Goal: Task Accomplishment & Management: Use online tool/utility

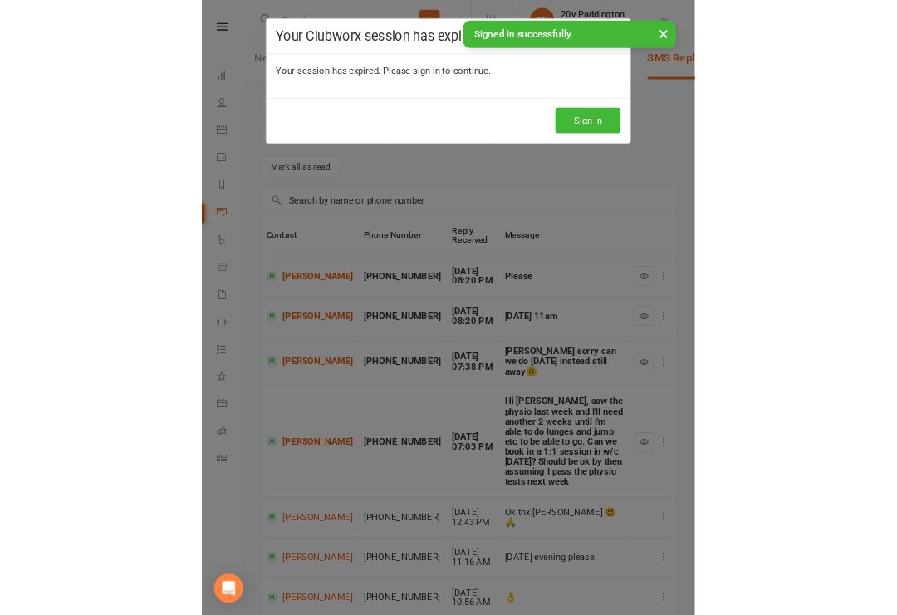
scroll to position [116, 0]
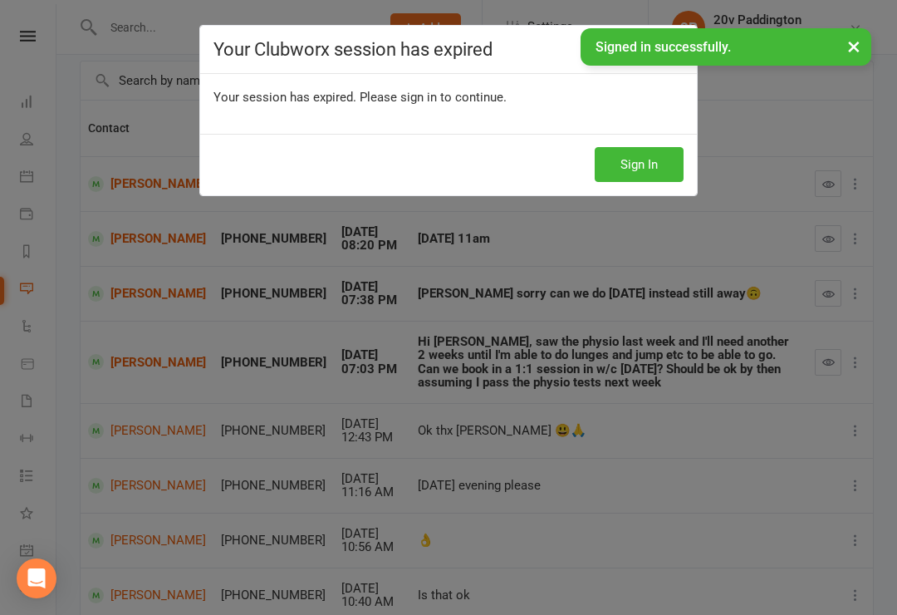
click at [661, 194] on div "Sign In" at bounding box center [448, 164] width 497 height 61
click at [661, 179] on button "Sign In" at bounding box center [639, 164] width 89 height 35
click at [666, 170] on button "Sign In" at bounding box center [639, 164] width 89 height 35
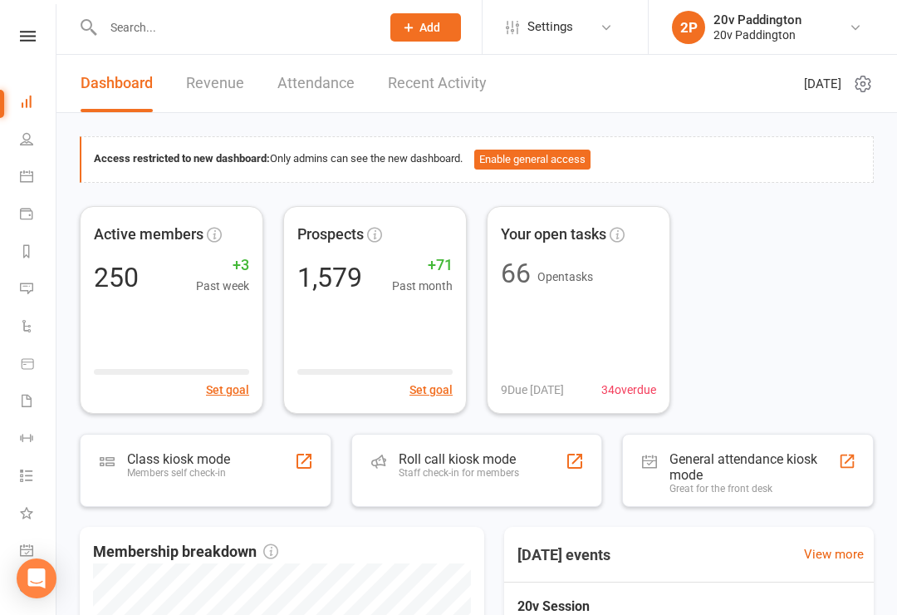
click at [40, 291] on link "Messages 7" at bounding box center [38, 290] width 37 height 37
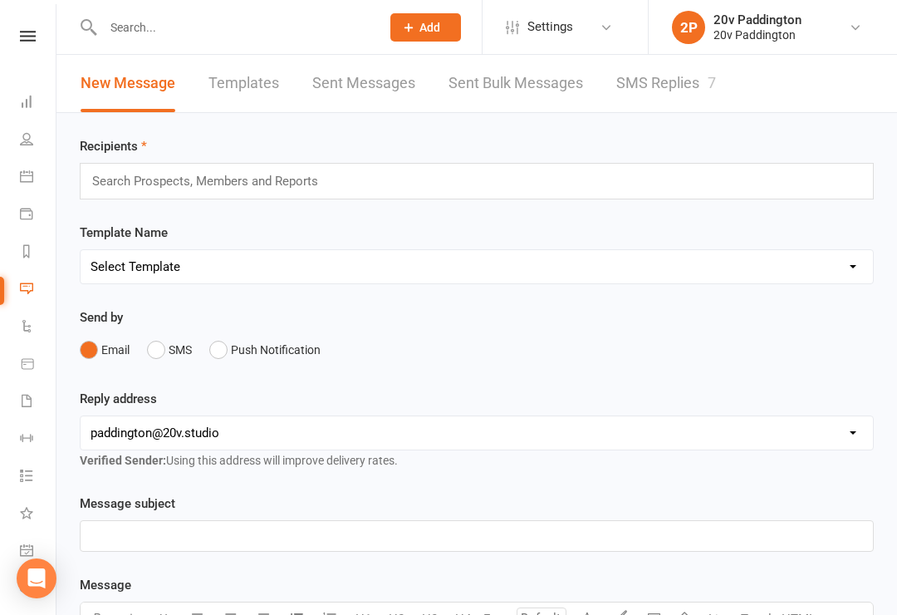
click at [682, 84] on link "SMS Replies 7" at bounding box center [667, 83] width 100 height 57
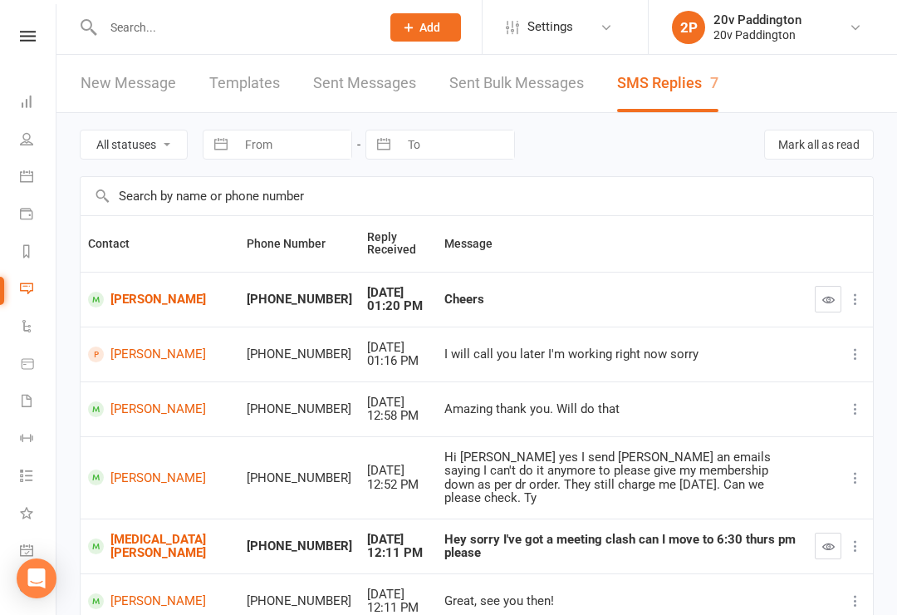
click at [110, 302] on link "[PERSON_NAME]" at bounding box center [160, 300] width 144 height 16
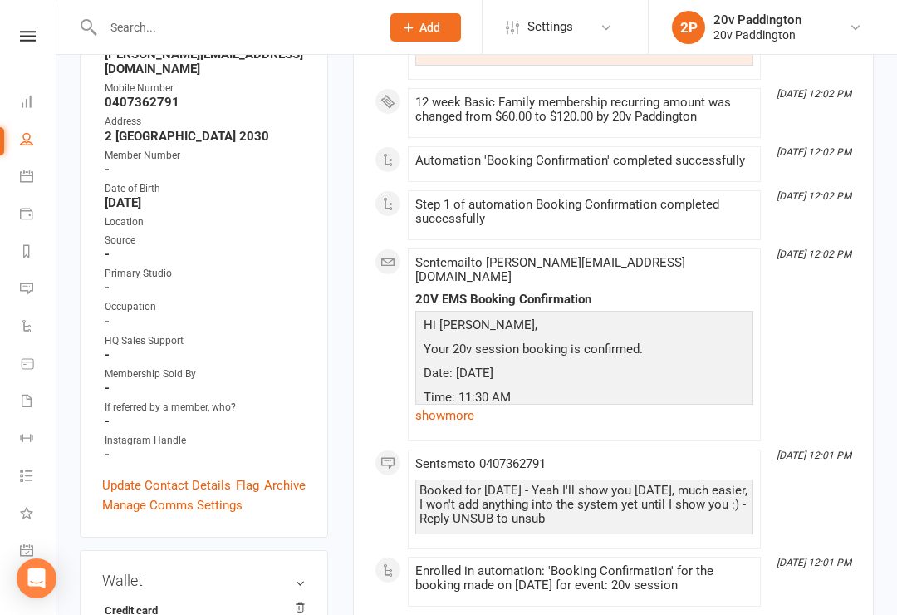
scroll to position [334, 0]
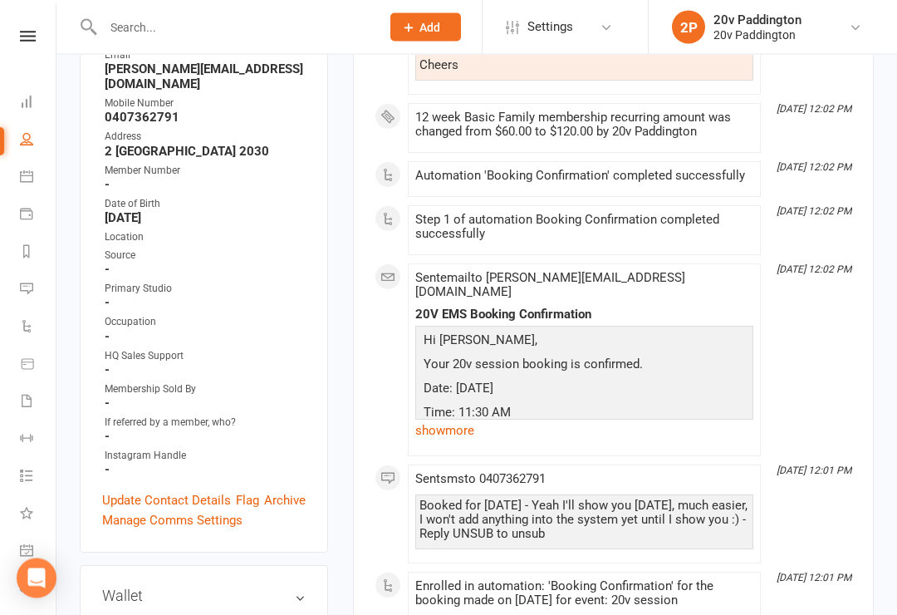
click at [29, 198] on link "Payments" at bounding box center [38, 215] width 37 height 37
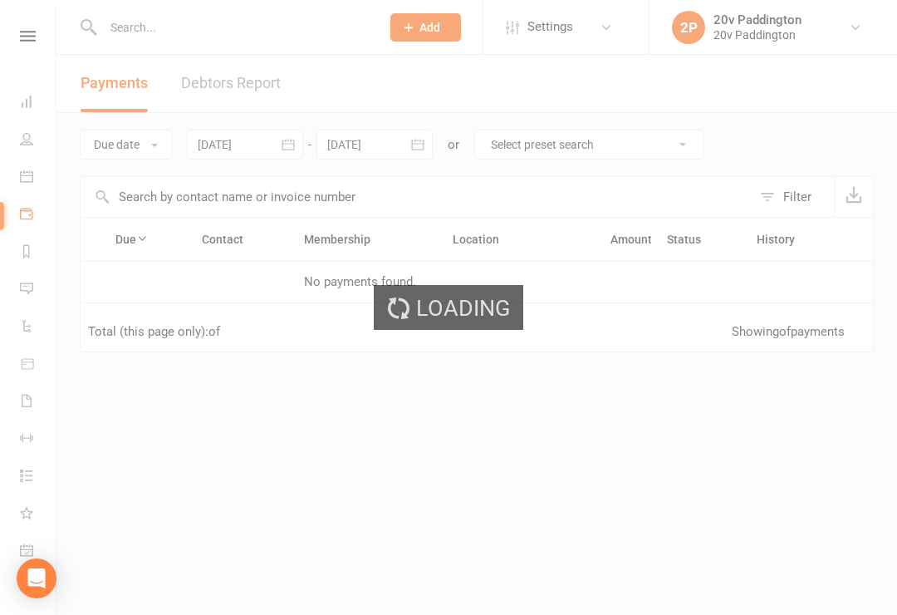
click at [29, 176] on div "Loading" at bounding box center [448, 307] width 897 height 615
click at [31, 189] on div "Loading" at bounding box center [448, 307] width 897 height 615
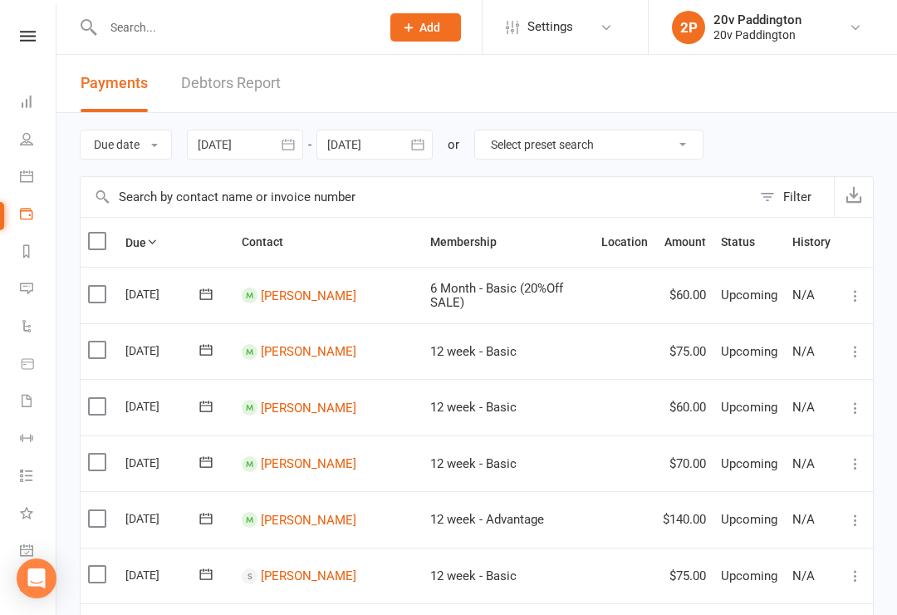
click at [25, 184] on link "Calendar" at bounding box center [38, 178] width 37 height 37
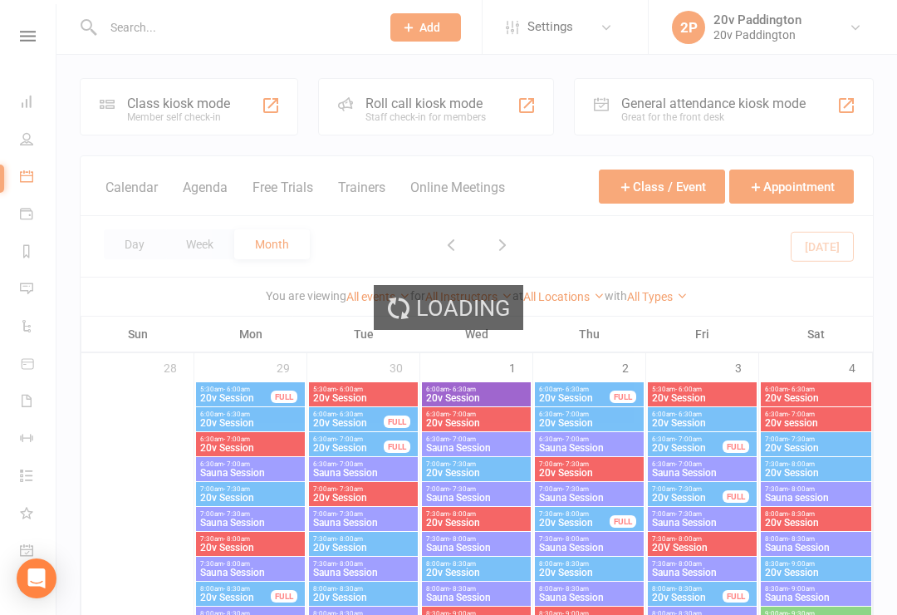
click at [206, 207] on button "Agenda" at bounding box center [205, 197] width 45 height 36
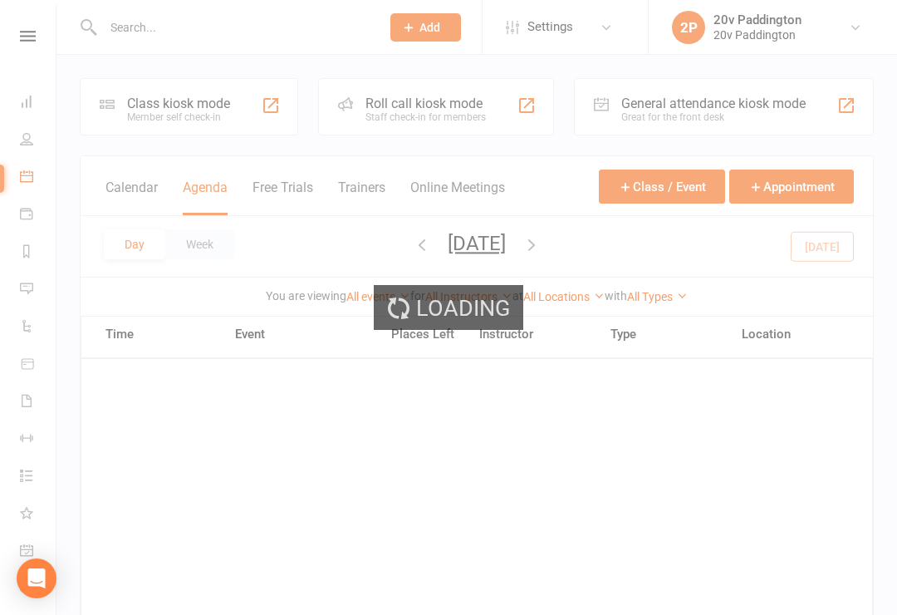
click at [204, 209] on div "Loading" at bounding box center [448, 307] width 897 height 615
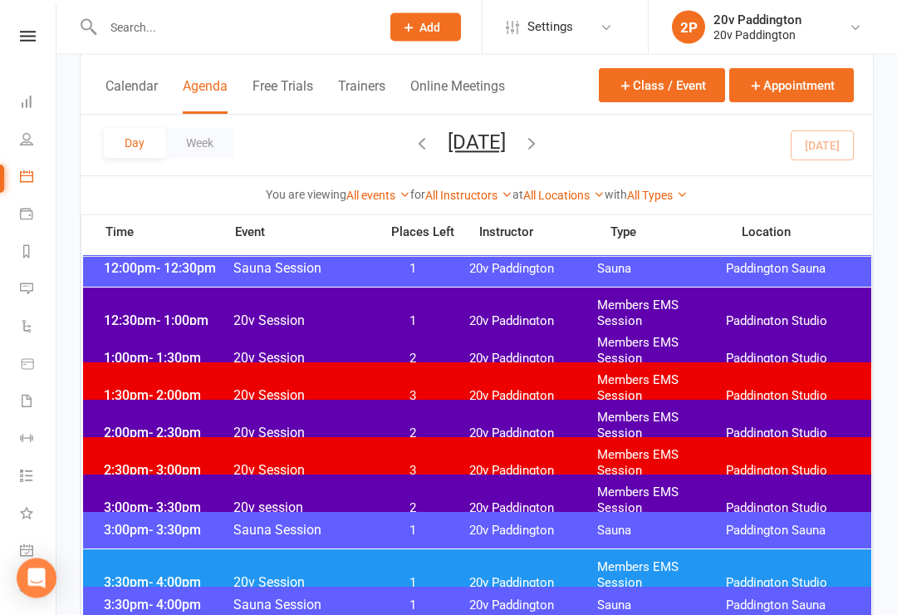
scroll to position [1042, 0]
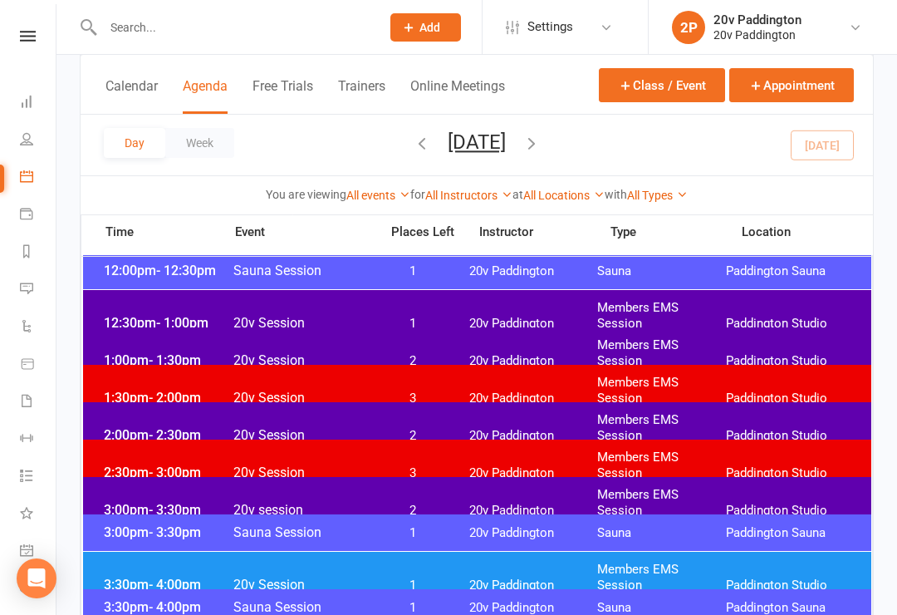
click at [710, 415] on span "Members EMS Session" at bounding box center [661, 428] width 129 height 32
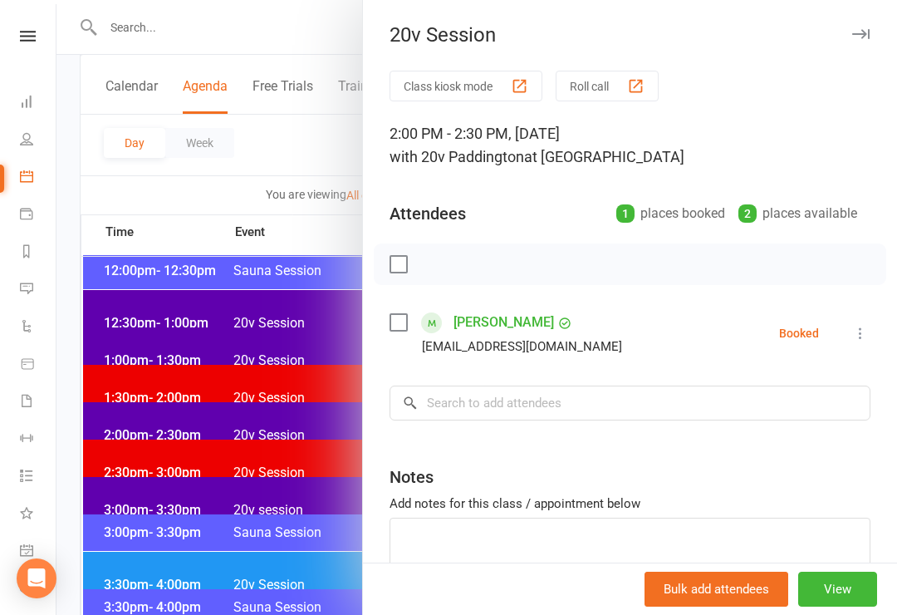
click at [172, 234] on div at bounding box center [477, 307] width 841 height 615
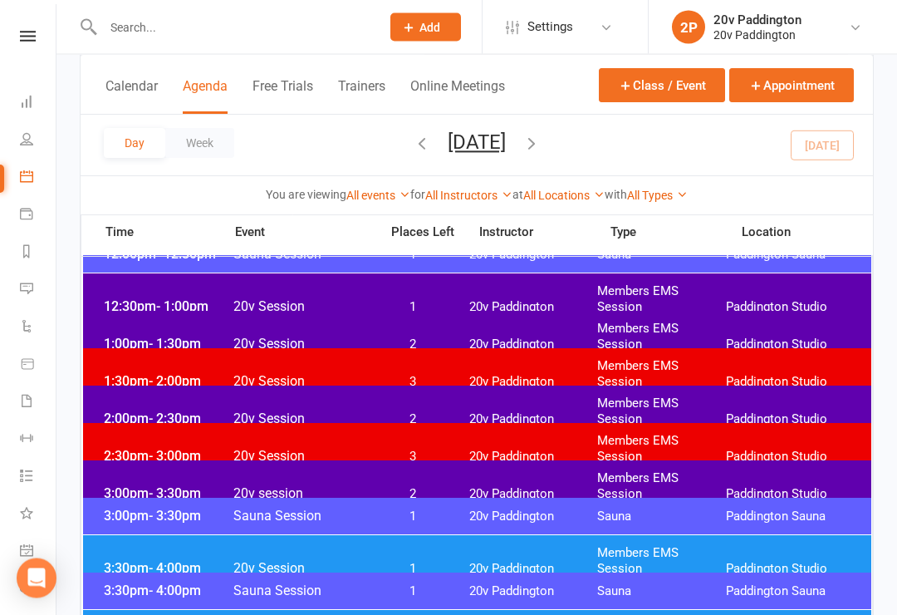
scroll to position [1112, 0]
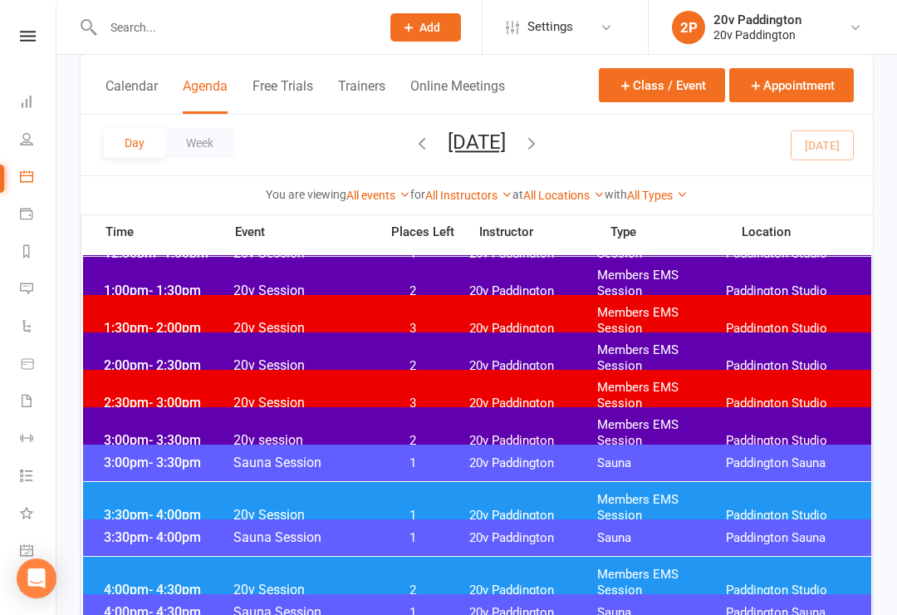
click at [119, 432] on span "3:00pm - 3:30pm" at bounding box center [166, 440] width 133 height 16
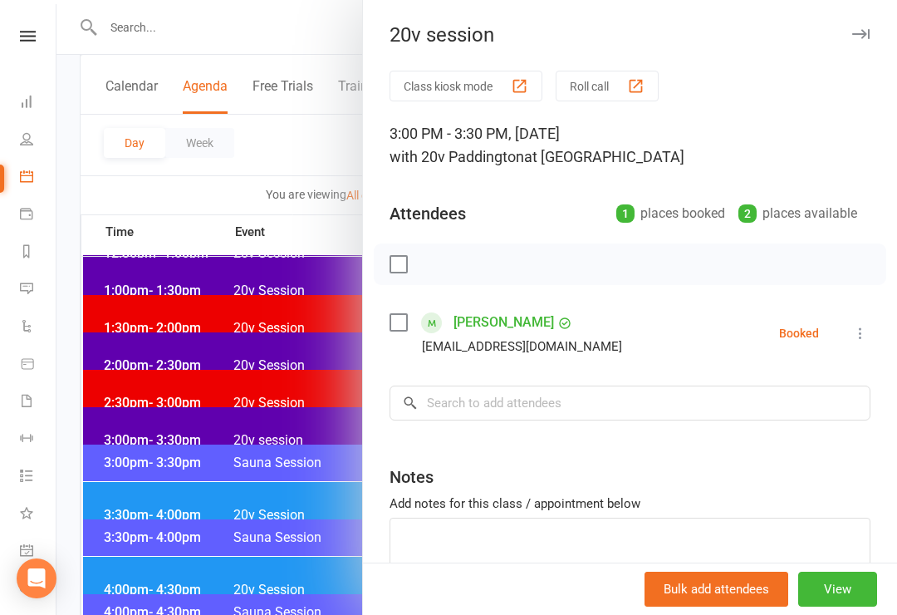
click at [170, 401] on div at bounding box center [477, 307] width 841 height 615
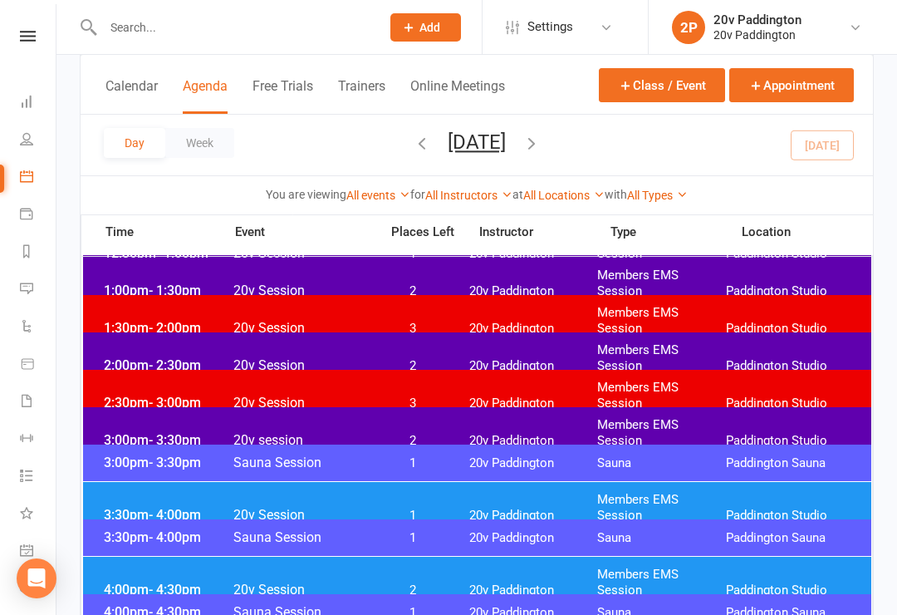
click at [188, 519] on div "3:30pm - 4:00pm Sauna Session 1 20v Paddington Sauna Paddington Sauna" at bounding box center [477, 537] width 789 height 37
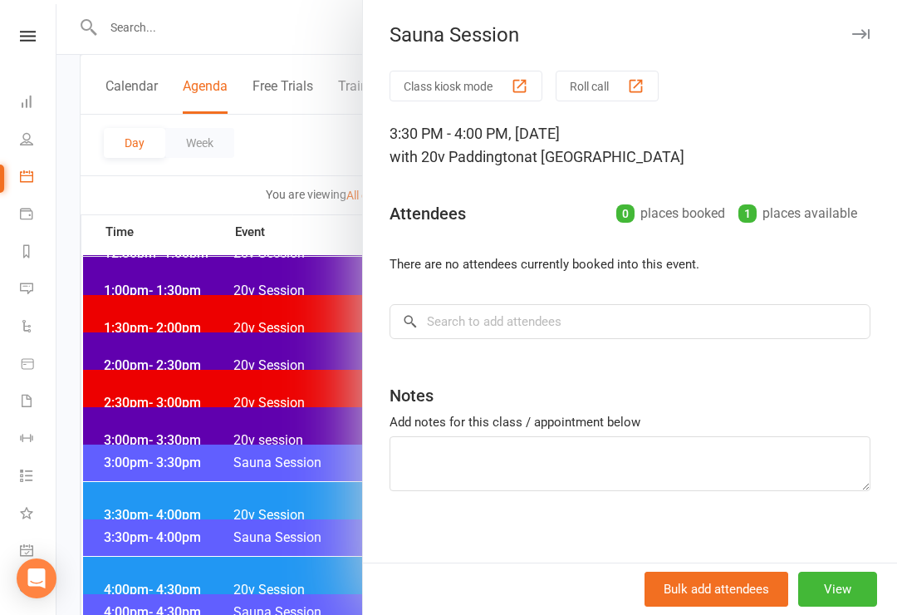
click at [171, 474] on div at bounding box center [477, 307] width 841 height 615
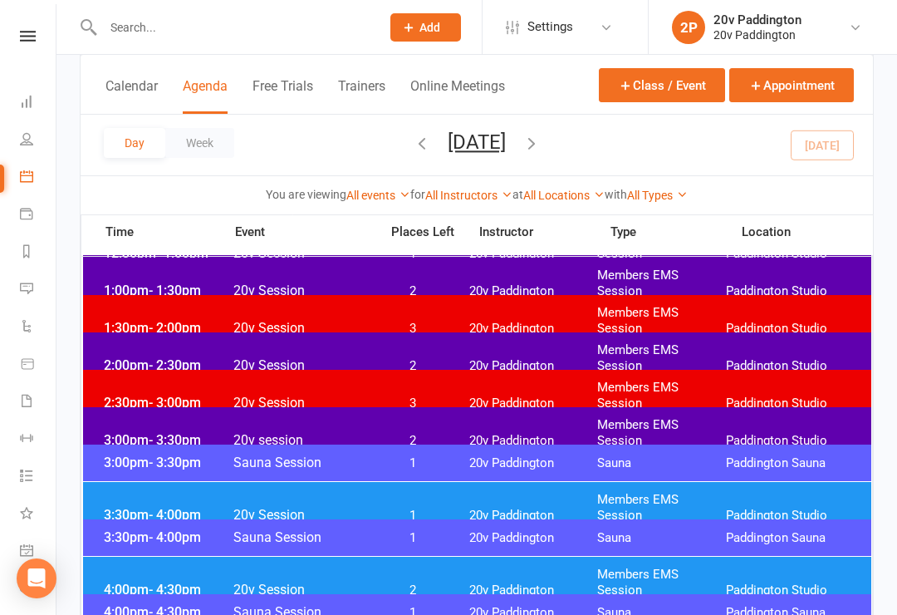
click at [174, 507] on span "- 4:00pm" at bounding box center [175, 515] width 52 height 16
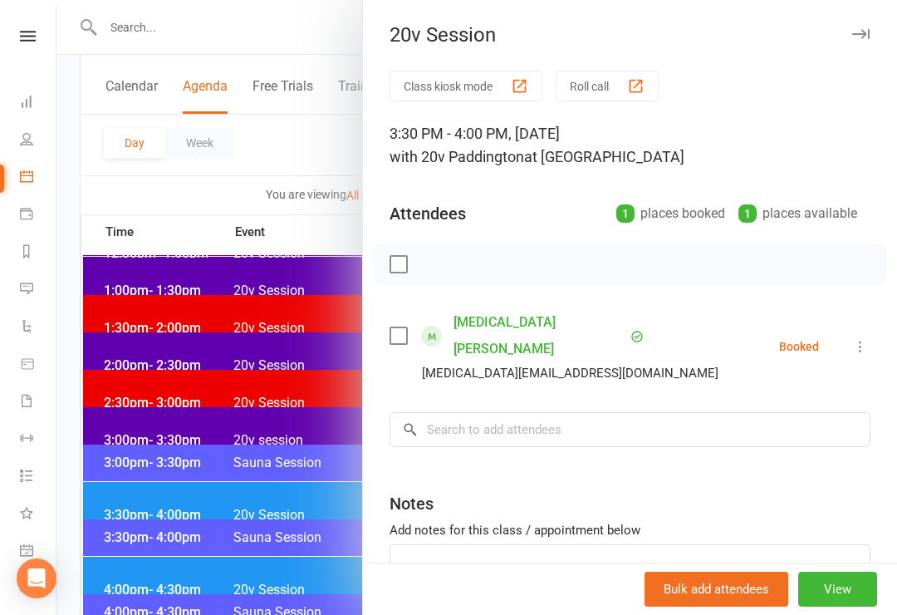
click at [169, 484] on div at bounding box center [477, 307] width 841 height 615
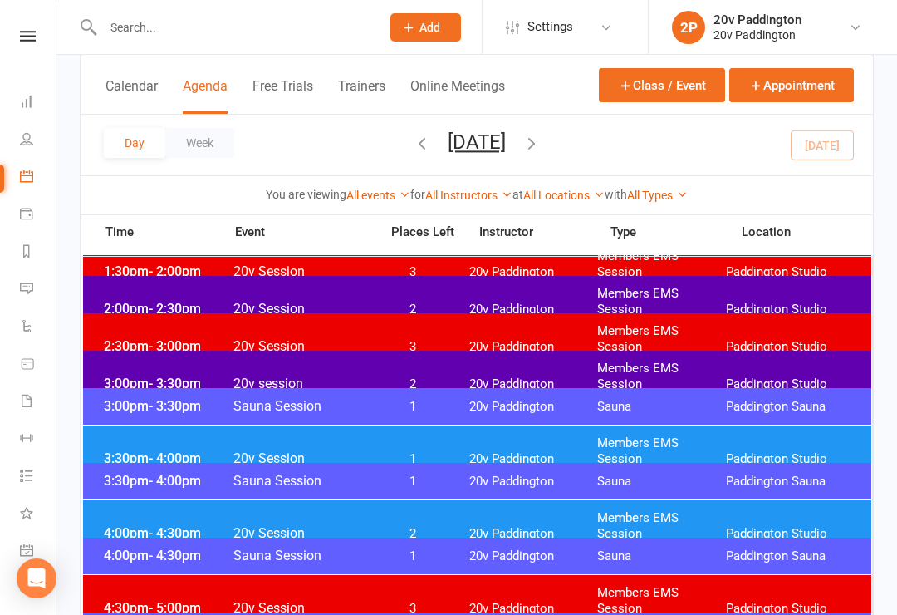
scroll to position [1175, 0]
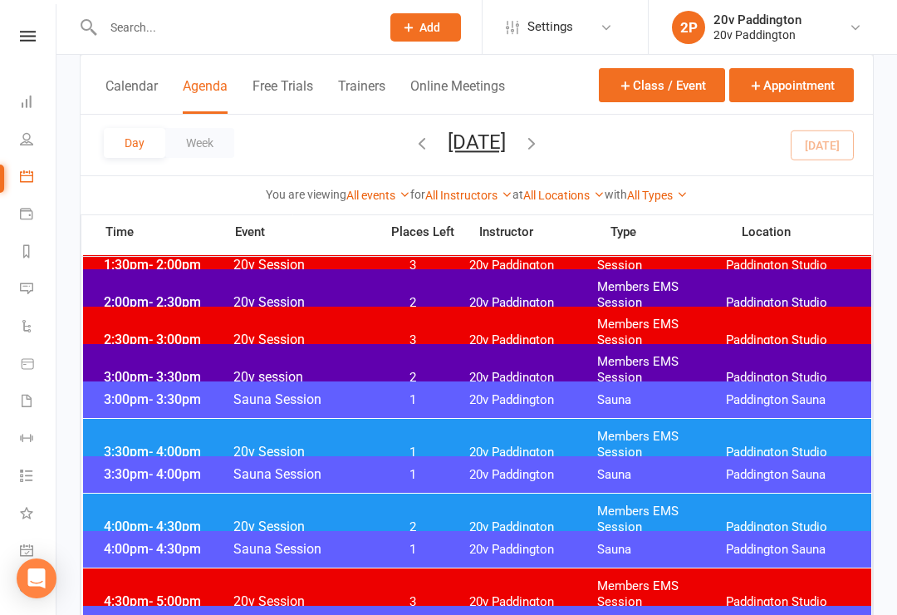
click at [161, 519] on span "- 4:30pm" at bounding box center [175, 527] width 52 height 16
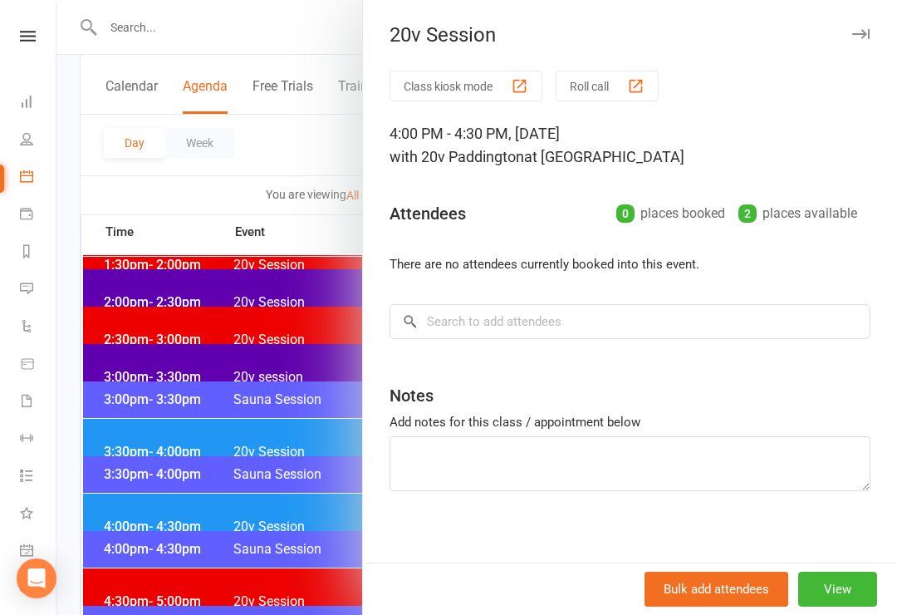
click at [157, 473] on div at bounding box center [477, 307] width 841 height 615
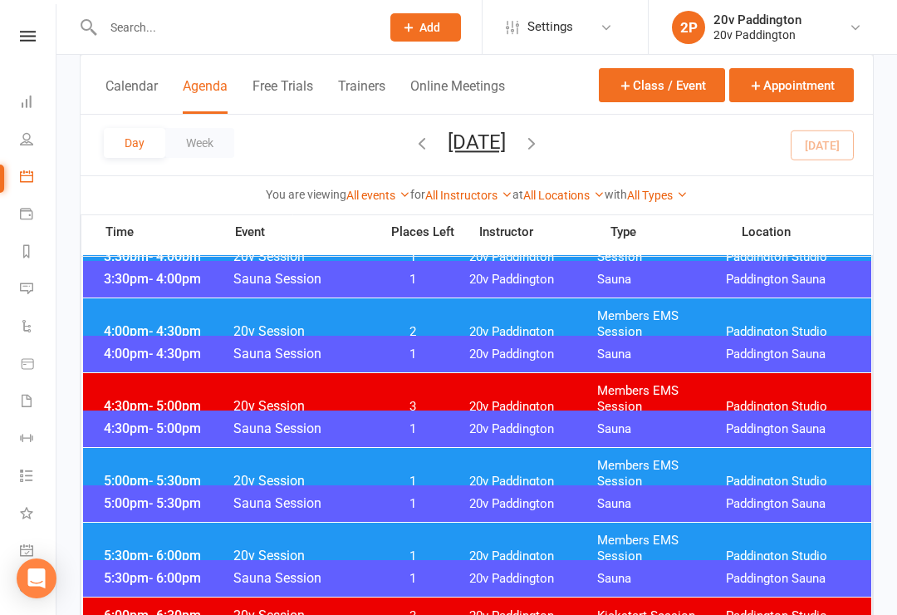
scroll to position [1374, 0]
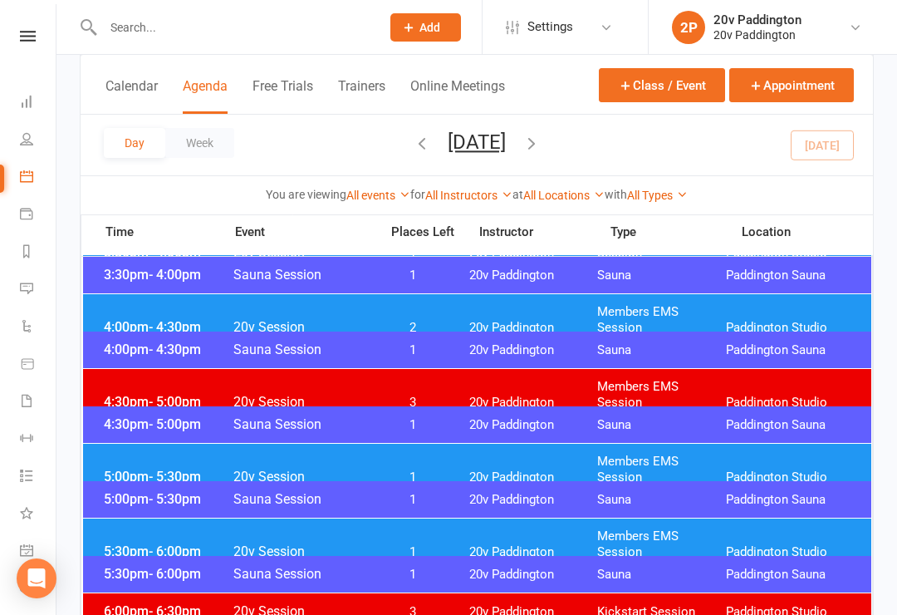
click at [165, 469] on span "- 5:30pm" at bounding box center [175, 477] width 52 height 16
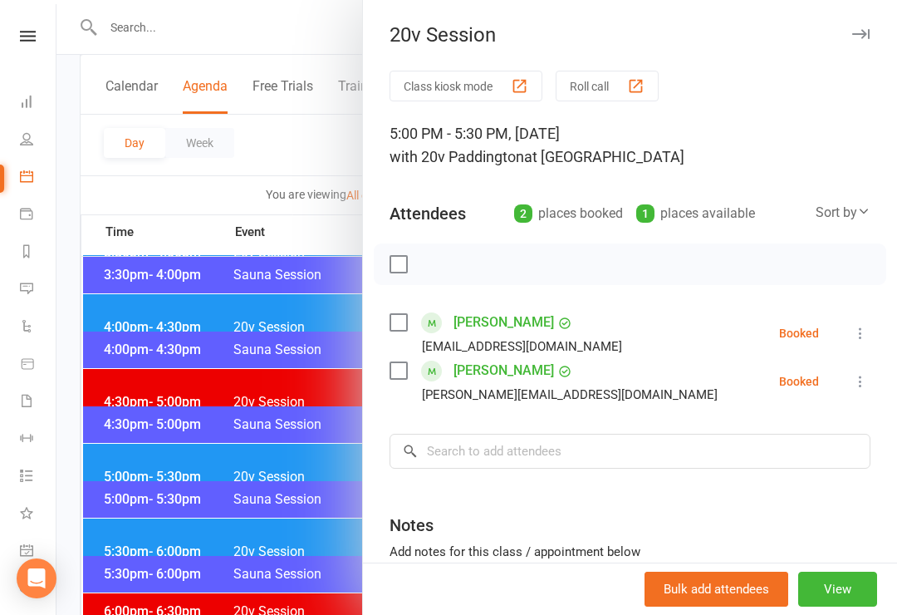
click at [154, 432] on div at bounding box center [477, 307] width 841 height 615
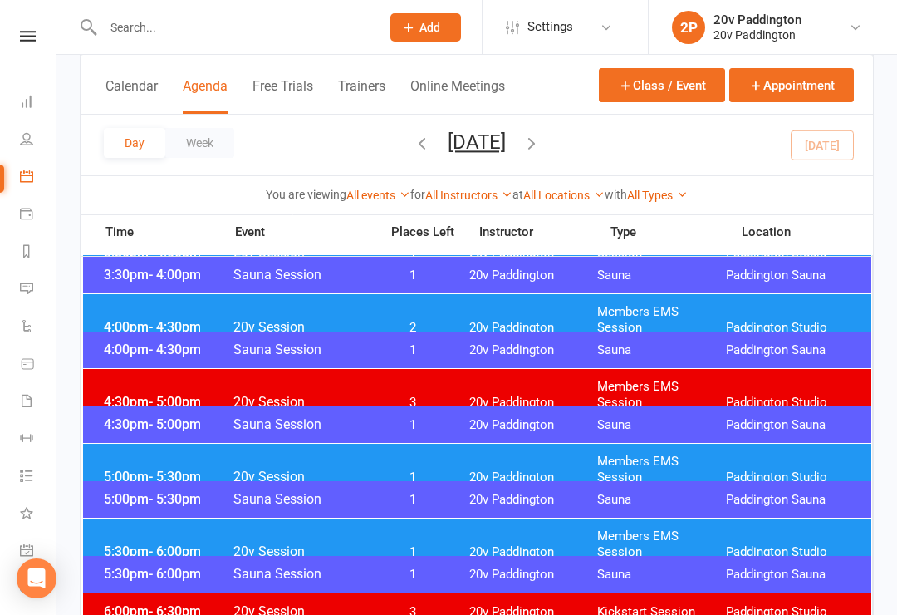
click at [170, 543] on span "- 6:00pm" at bounding box center [175, 551] width 52 height 16
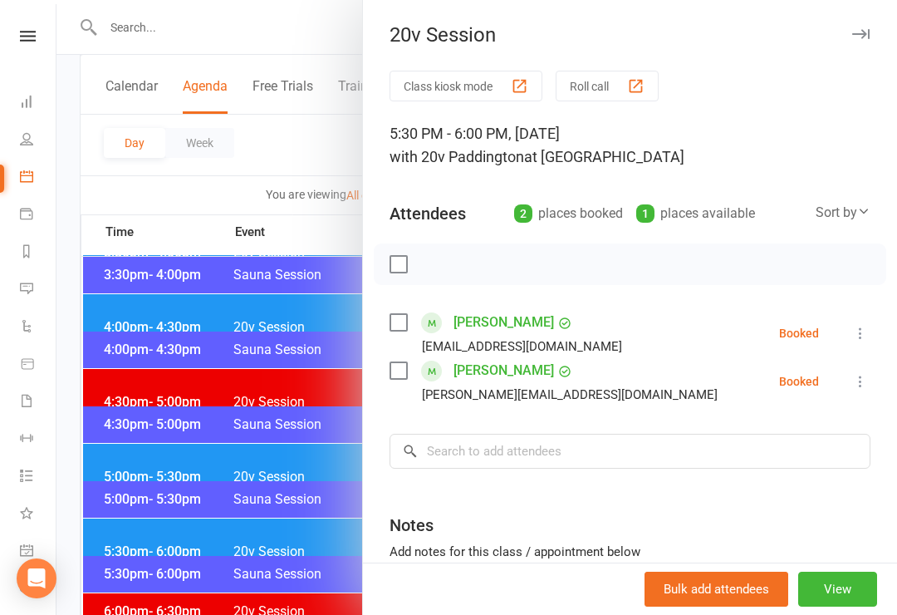
click at [125, 399] on div at bounding box center [477, 307] width 841 height 615
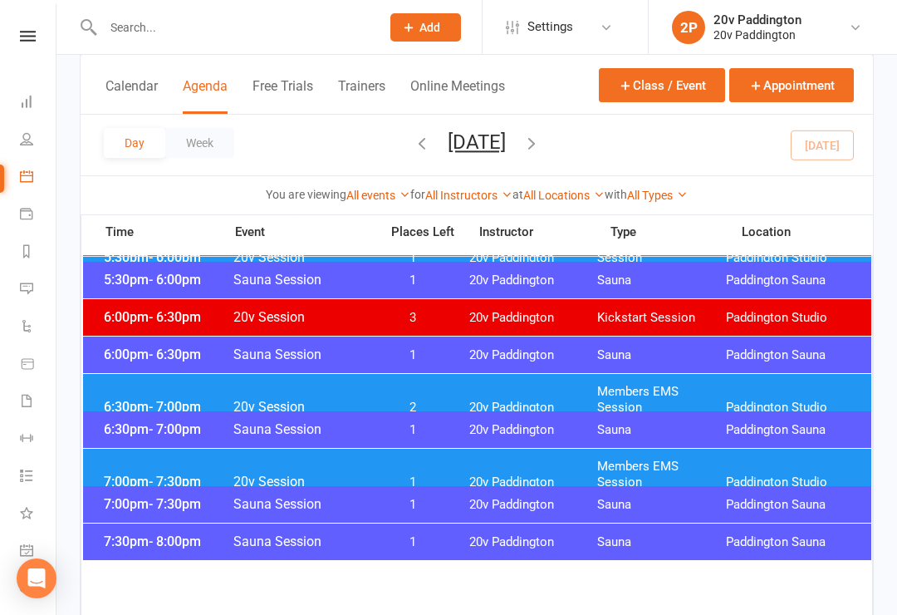
scroll to position [1720, 0]
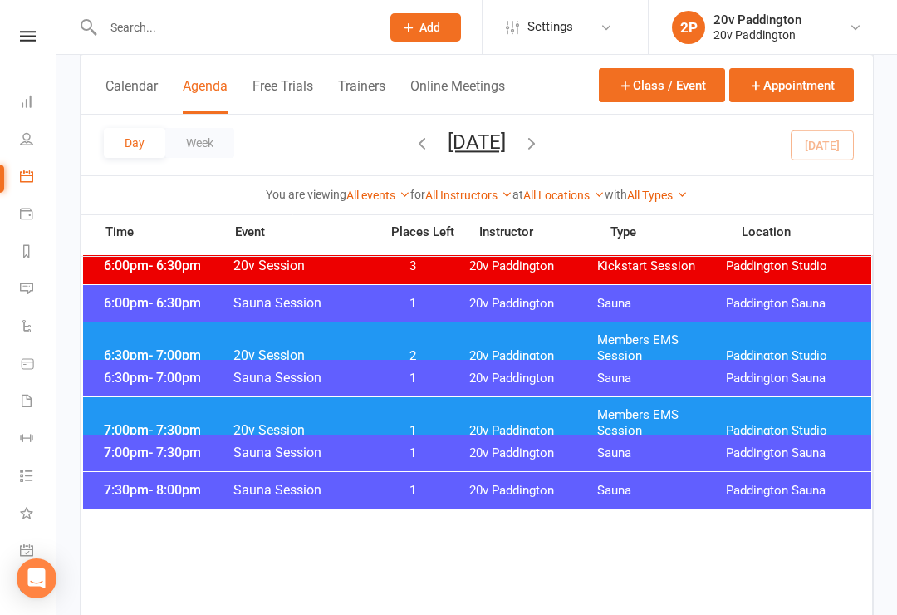
click at [125, 347] on span "6:30pm - 7:00pm" at bounding box center [166, 355] width 133 height 16
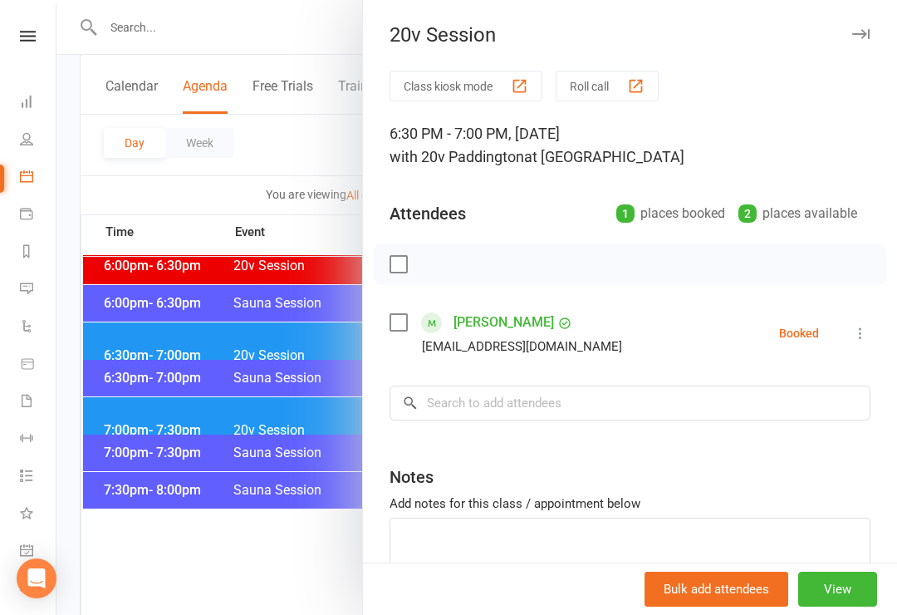
click at [270, 460] on div at bounding box center [477, 307] width 841 height 615
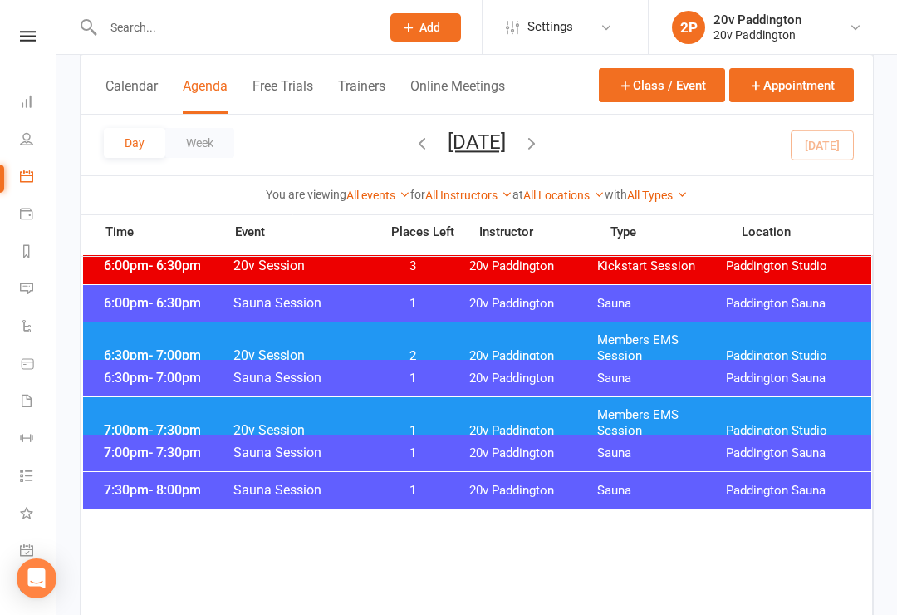
click at [482, 407] on div "7:00pm - 7:30pm 20v Session 1 20v Paddington Members EMS Session Paddington Stu…" at bounding box center [477, 423] width 789 height 52
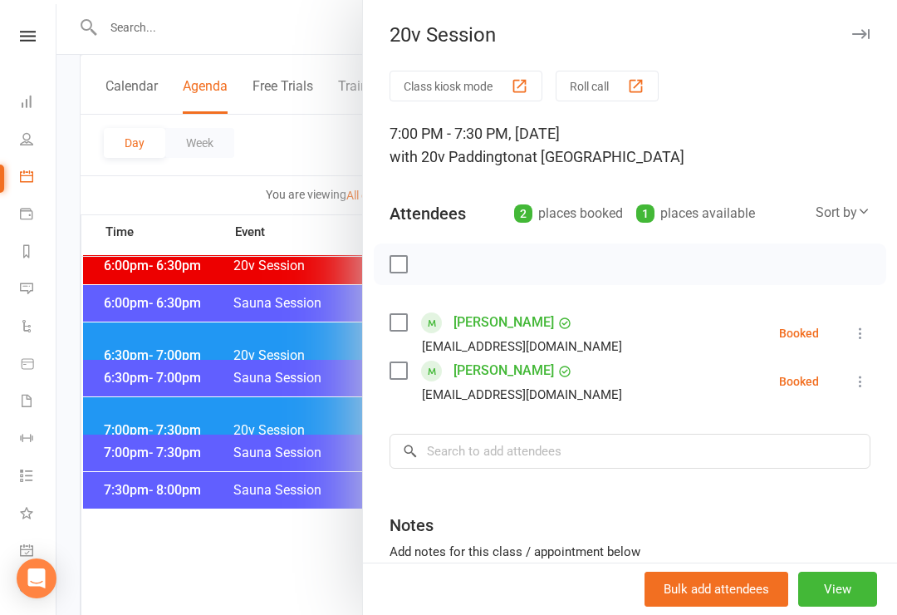
click at [165, 348] on div at bounding box center [477, 307] width 841 height 615
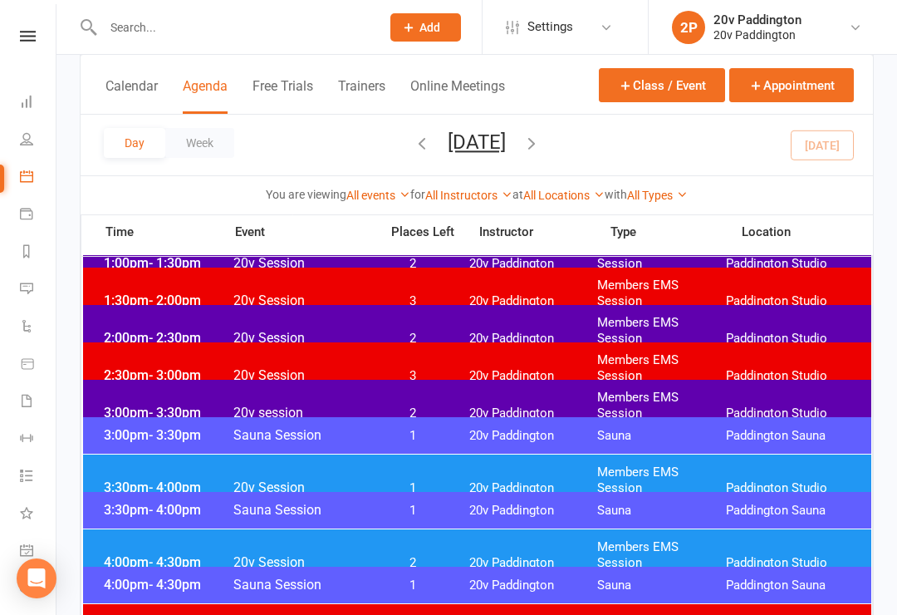
scroll to position [1134, 0]
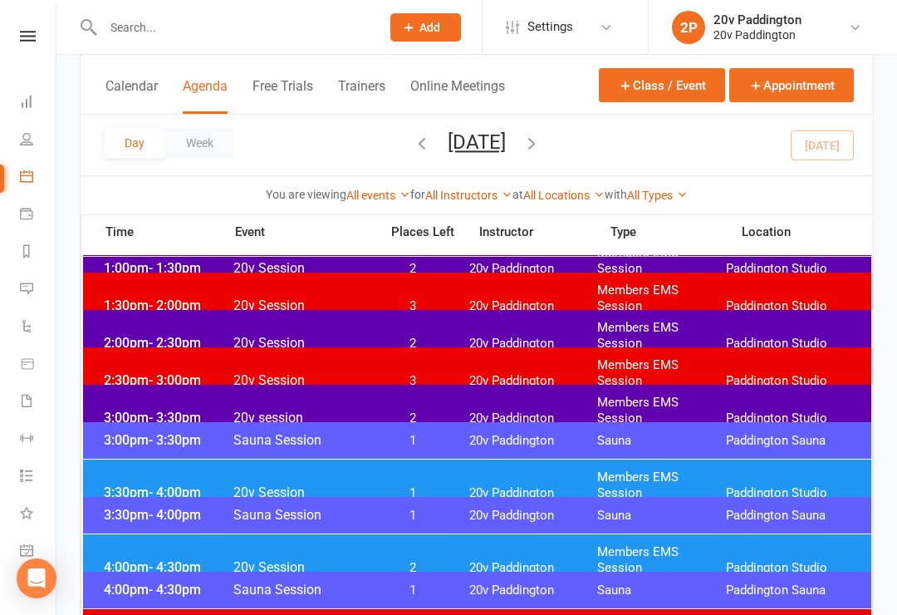
click at [42, 286] on link "Messages 7" at bounding box center [38, 290] width 37 height 37
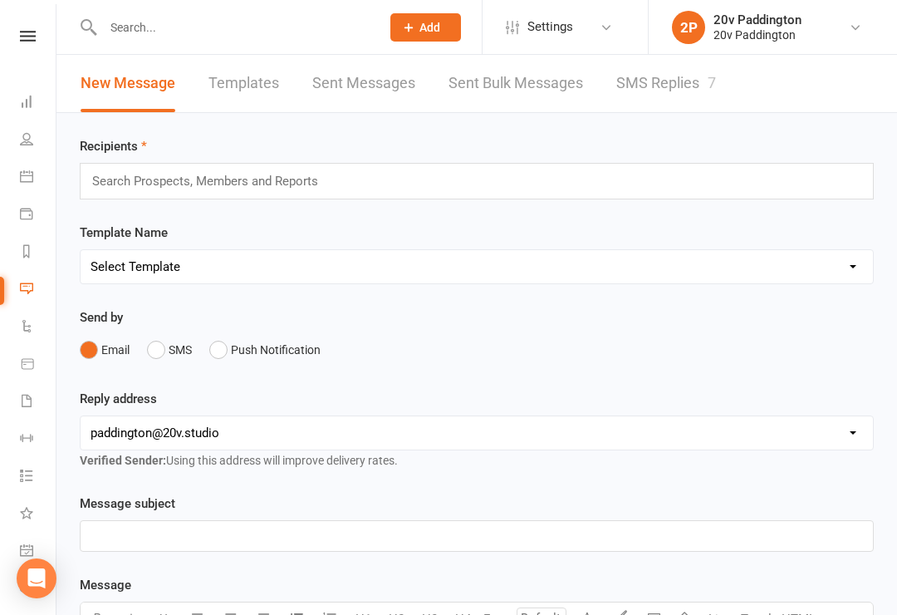
click at [712, 42] on link "2P 20v Paddington 20v Paddington" at bounding box center [771, 27] width 199 height 33
click at [690, 71] on link "My profile" at bounding box center [773, 74] width 248 height 38
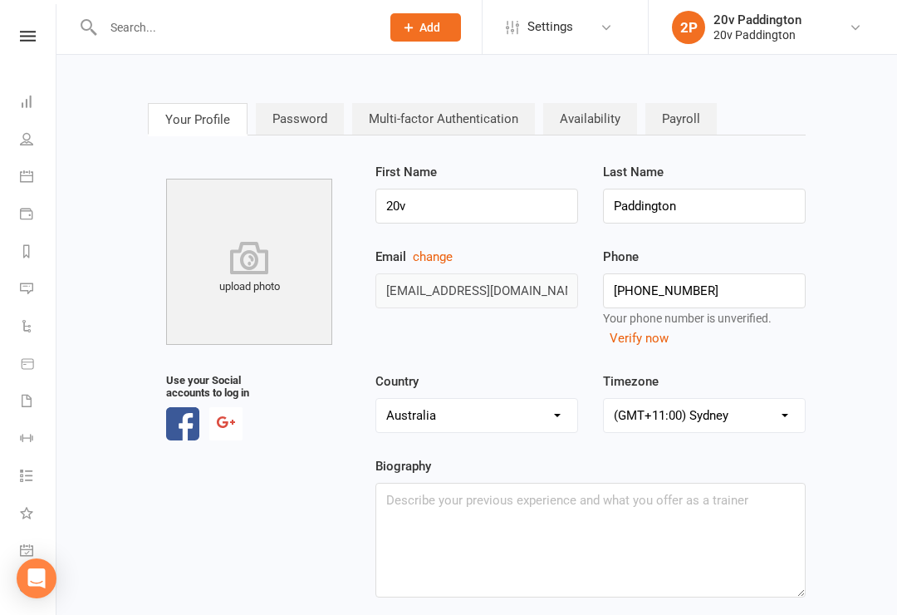
click at [20, 297] on link "Messages 7" at bounding box center [38, 290] width 37 height 37
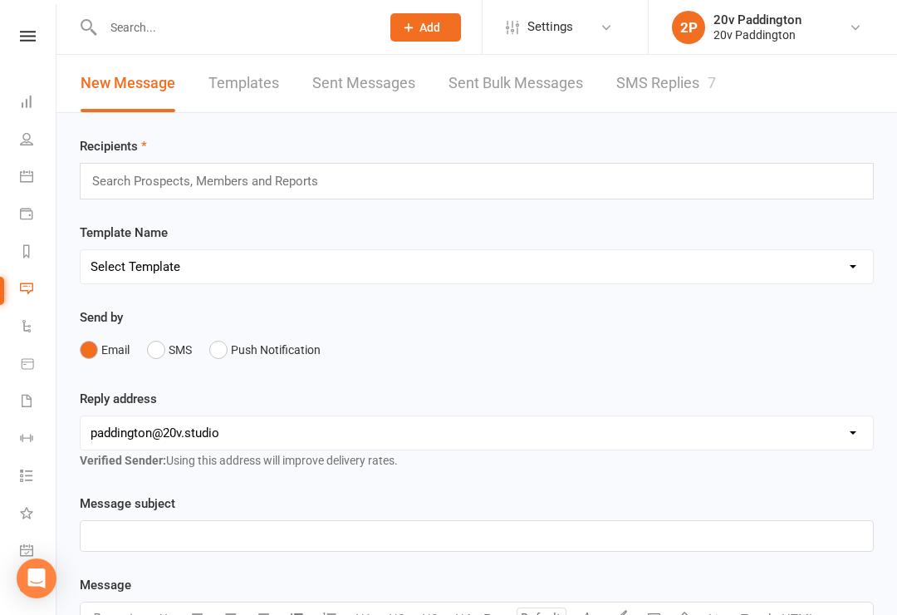
click at [700, 91] on link "SMS Replies 7" at bounding box center [667, 83] width 100 height 57
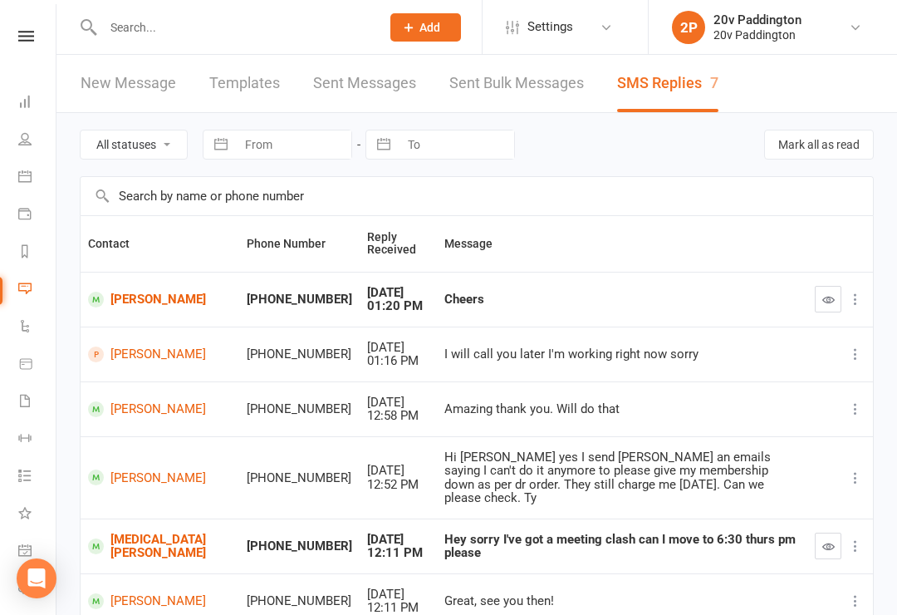
scroll to position [0, 2]
click at [47, 183] on link "Calendar" at bounding box center [36, 178] width 37 height 37
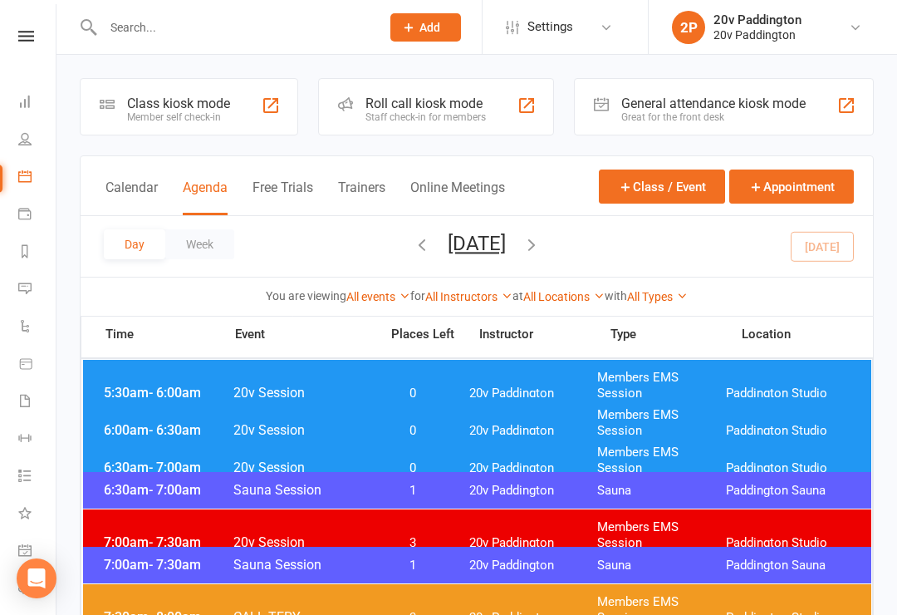
click at [496, 253] on button "Tuesday, Oct 14, 2025" at bounding box center [477, 243] width 58 height 23
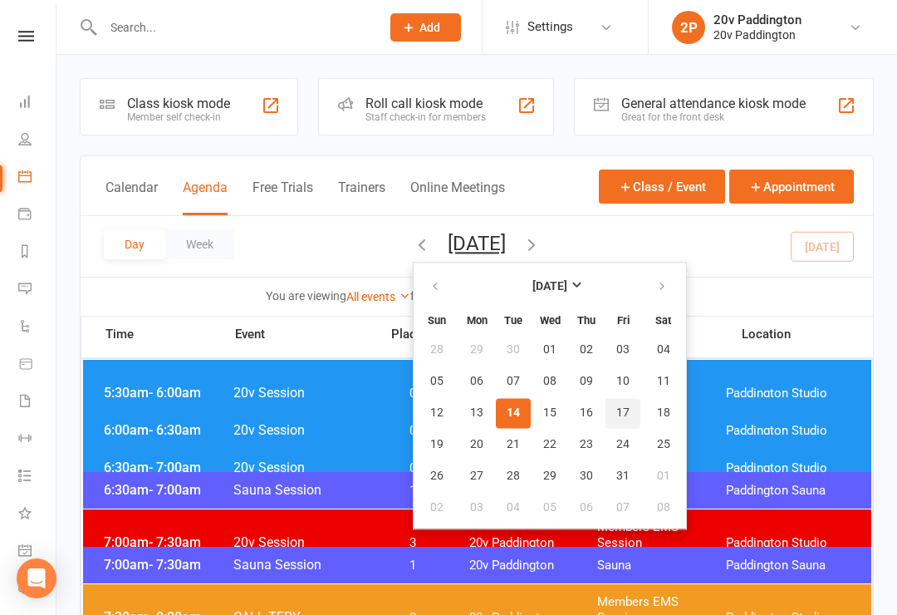
click at [606, 427] on button "17" at bounding box center [623, 413] width 35 height 30
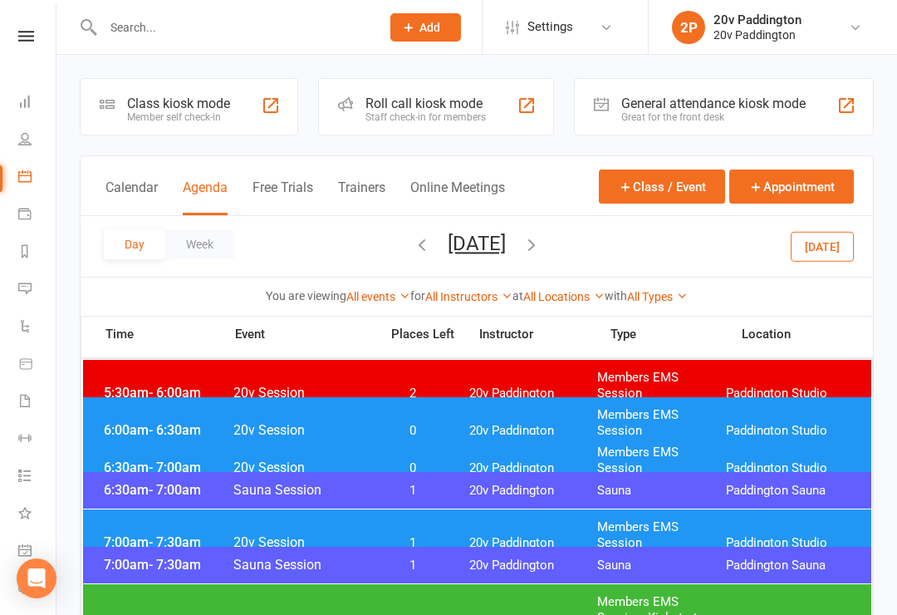
click at [431, 237] on span "Friday, Oct 17, 2025 October 2025 Sun Mon Tue Wed Thu Fri Sat 28 29 30 01 02 03…" at bounding box center [476, 246] width 91 height 29
click at [413, 233] on button "button" at bounding box center [422, 246] width 18 height 29
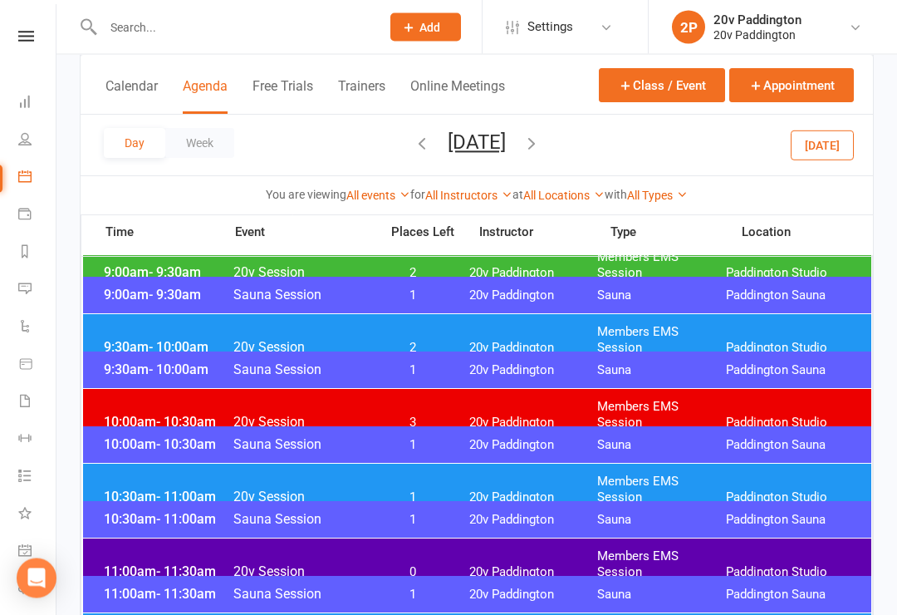
click at [545, 275] on div "9:00am - 9:30am 20v Session 2 20v Paddington Members EMS Session Paddington Stu…" at bounding box center [477, 266] width 789 height 52
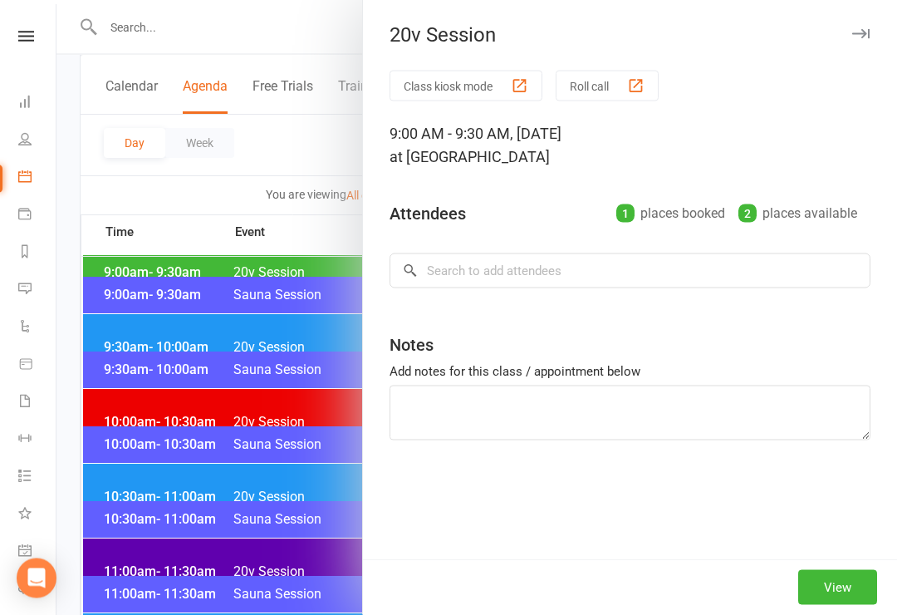
scroll to position [532, 0]
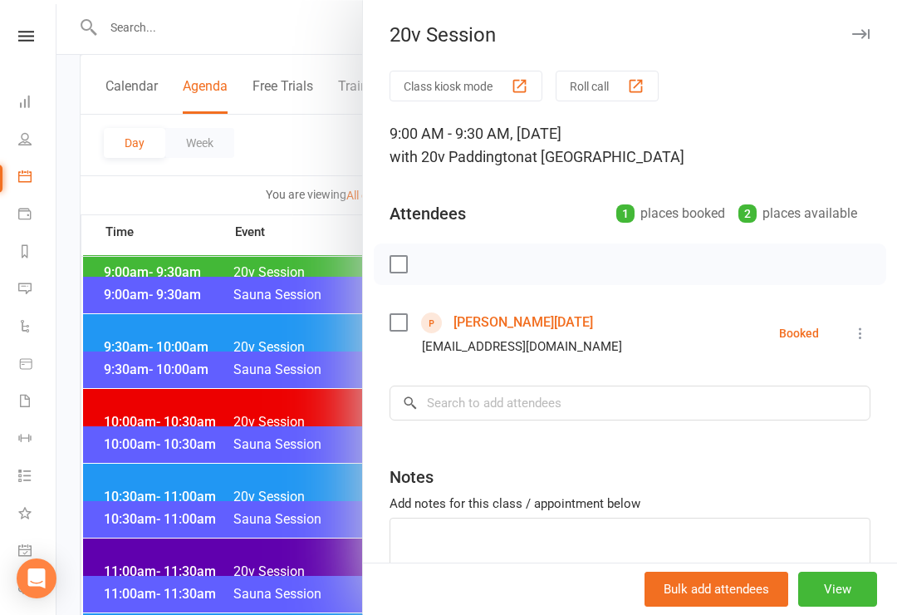
click at [248, 482] on div at bounding box center [477, 307] width 841 height 615
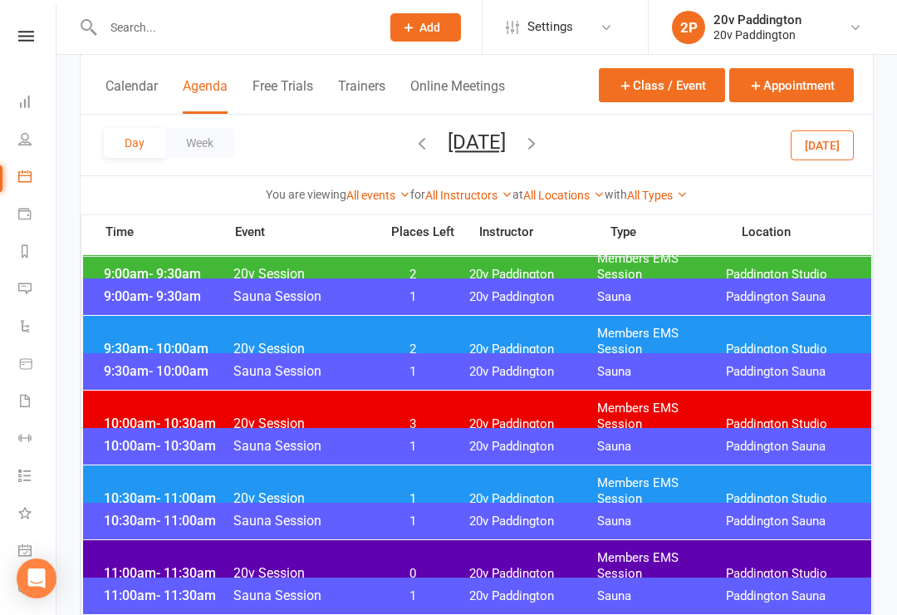
scroll to position [462, 0]
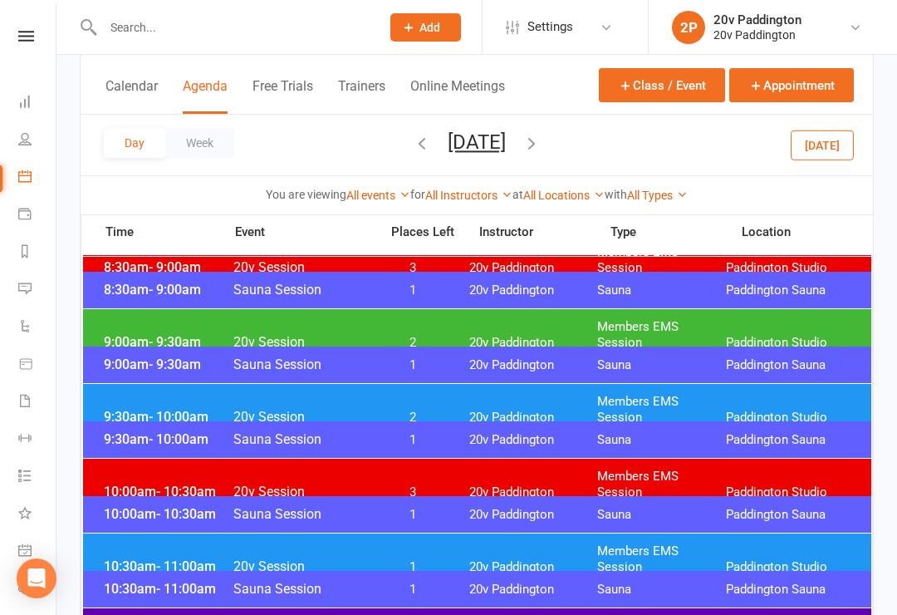
click at [538, 335] on span "20v Paddington" at bounding box center [534, 343] width 129 height 16
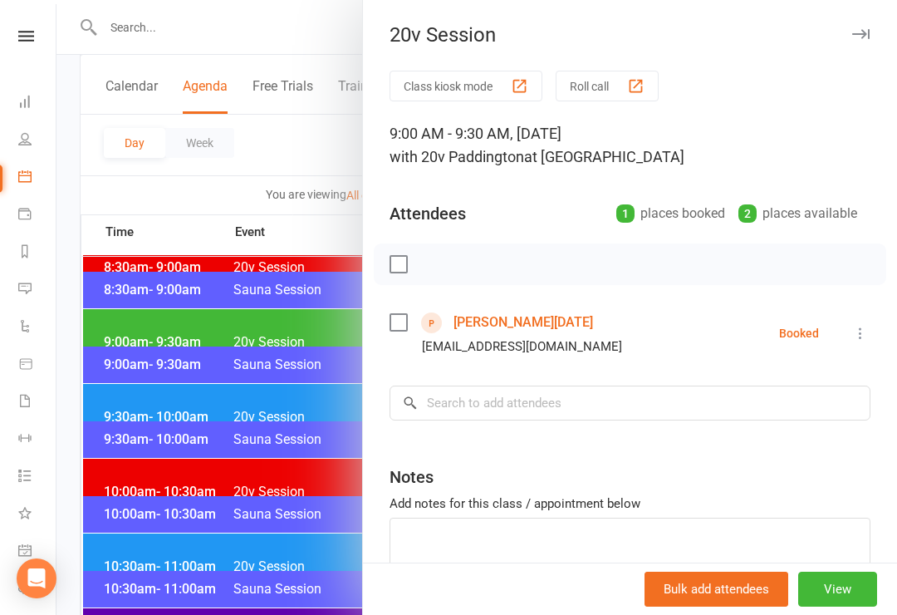
click at [279, 493] on div at bounding box center [477, 307] width 841 height 615
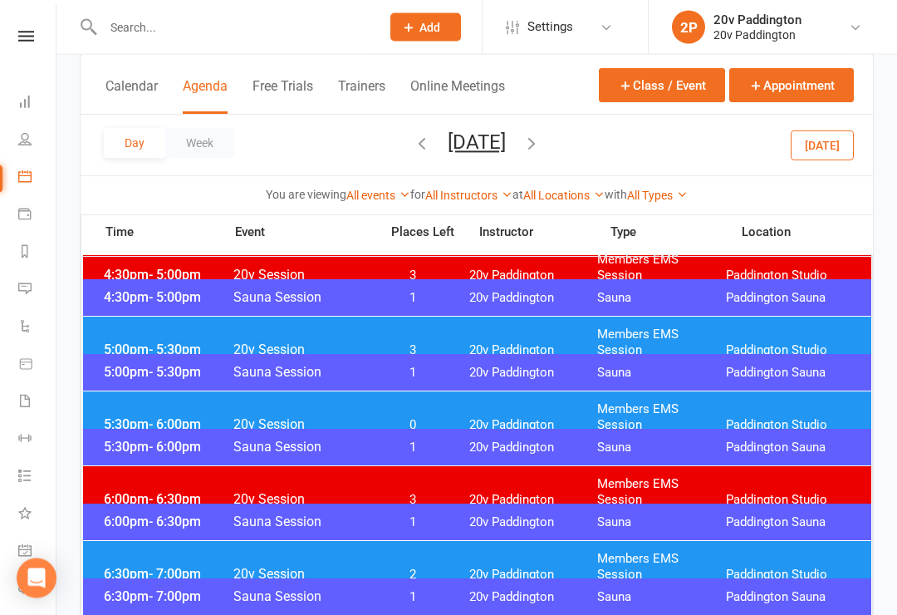
scroll to position [1468, 0]
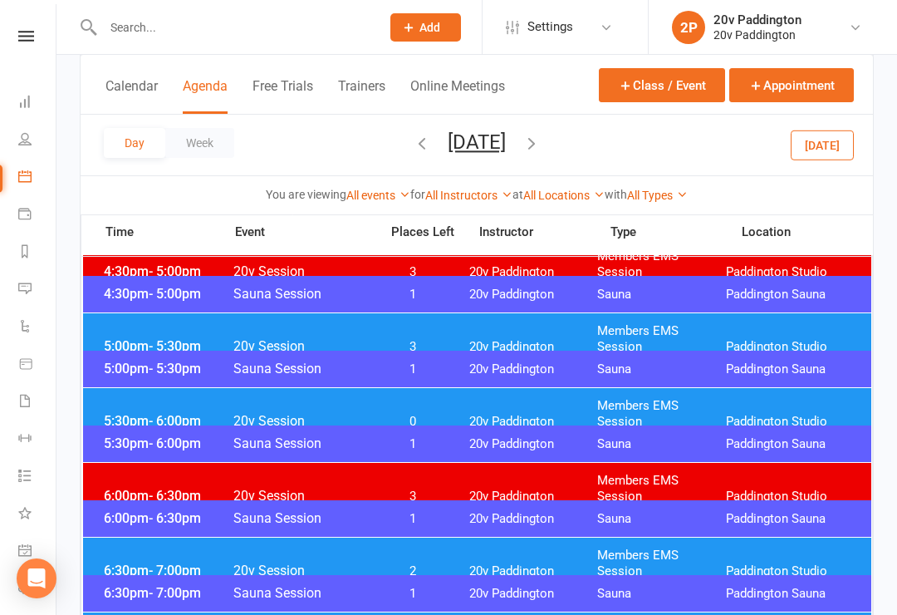
click at [515, 563] on span "20v Paddington" at bounding box center [534, 571] width 129 height 16
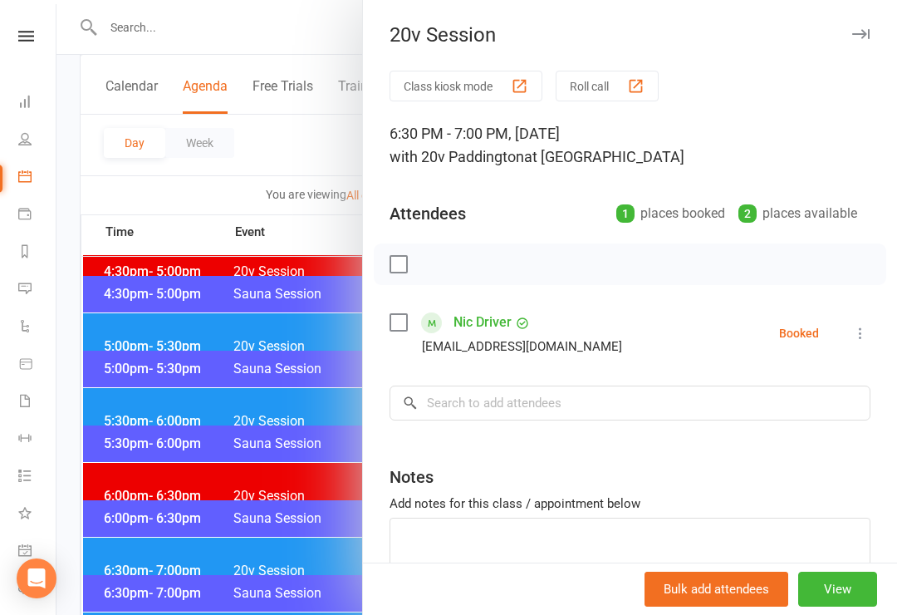
click at [212, 548] on div at bounding box center [477, 307] width 841 height 615
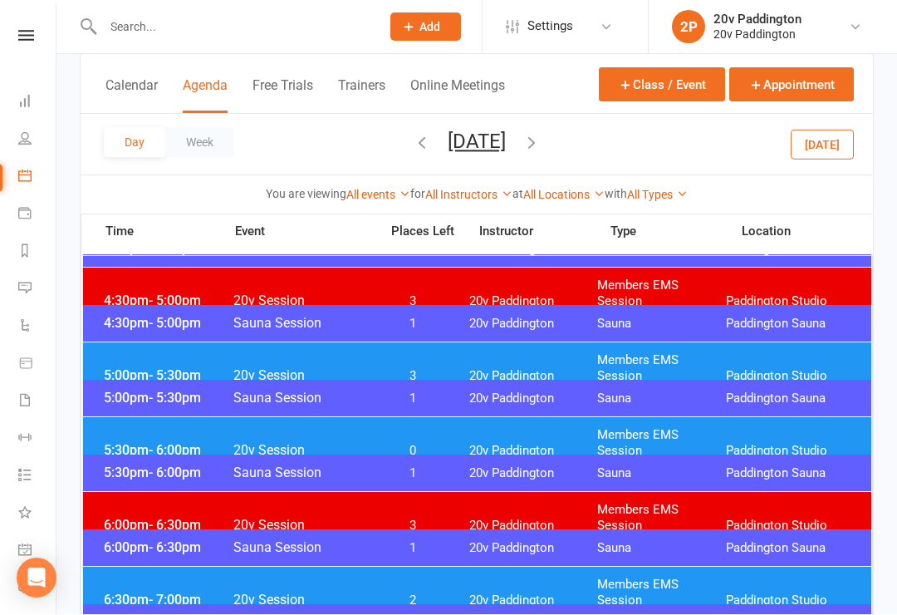
click at [470, 415] on div "5:00pm - 5:30pm Sauna Session 1 20v Paddington Sauna Paddington Sauna" at bounding box center [477, 399] width 789 height 37
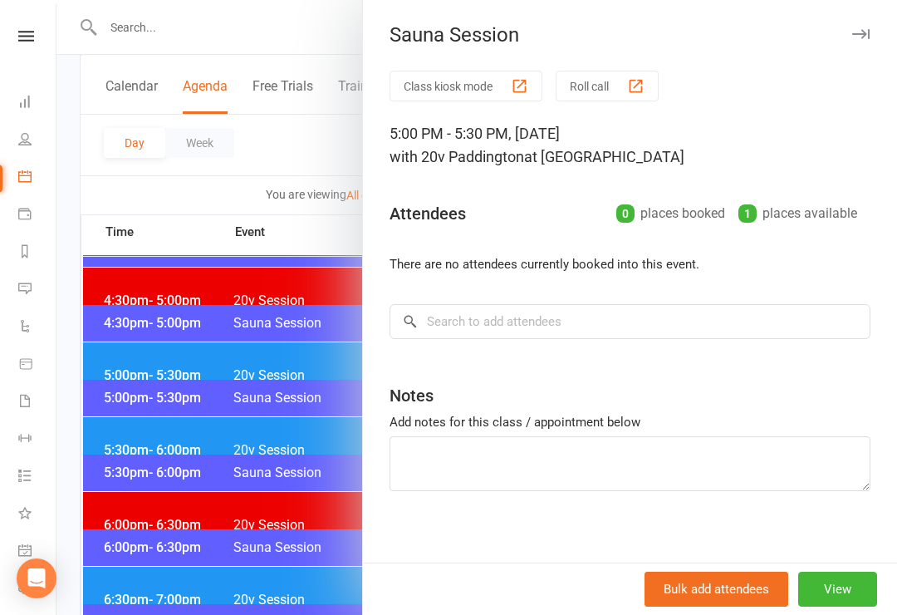
click at [104, 374] on div at bounding box center [477, 307] width 841 height 615
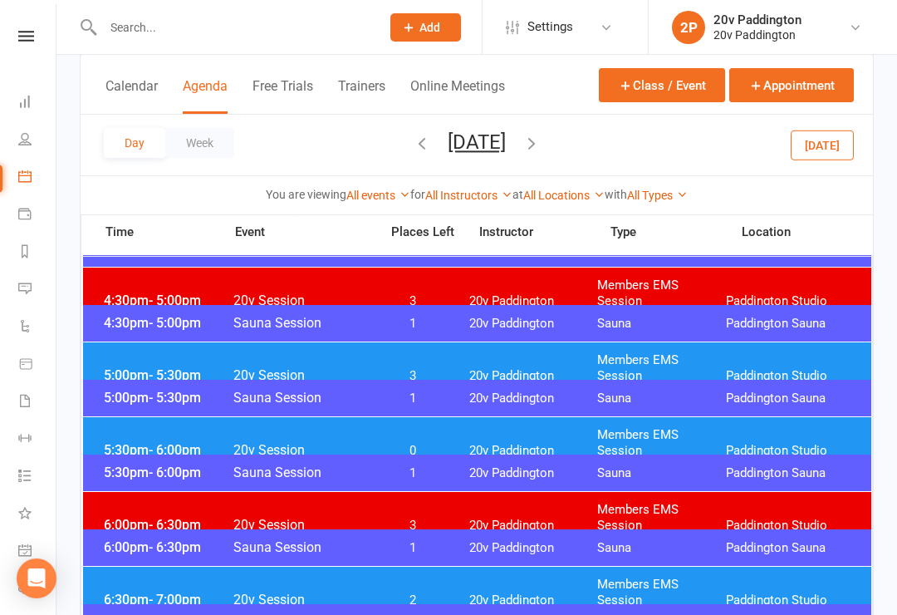
click at [440, 446] on div "5:30pm - 6:00pm 20v Session 0 20v Paddington Members EMS Session Paddington Stu…" at bounding box center [477, 443] width 789 height 52
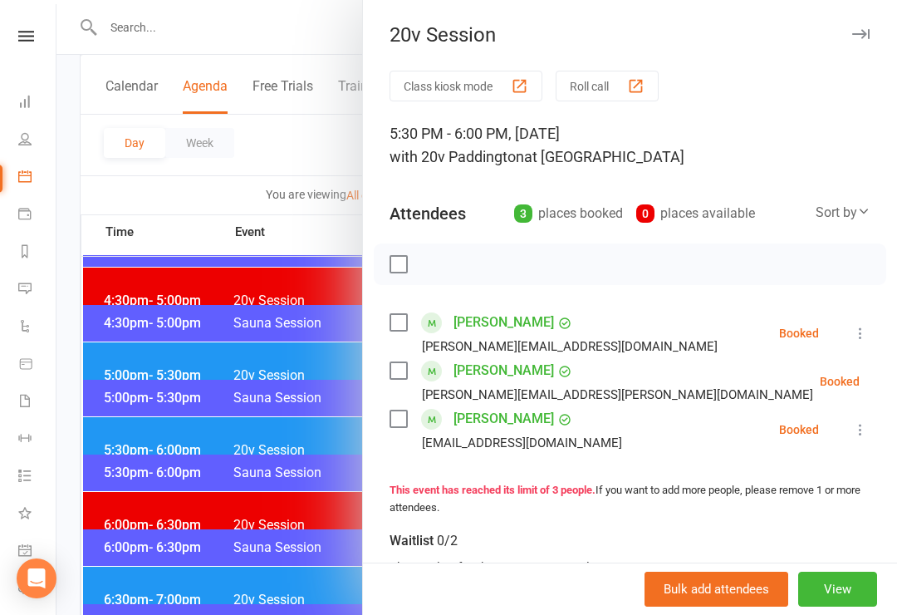
click at [107, 355] on div at bounding box center [477, 307] width 841 height 615
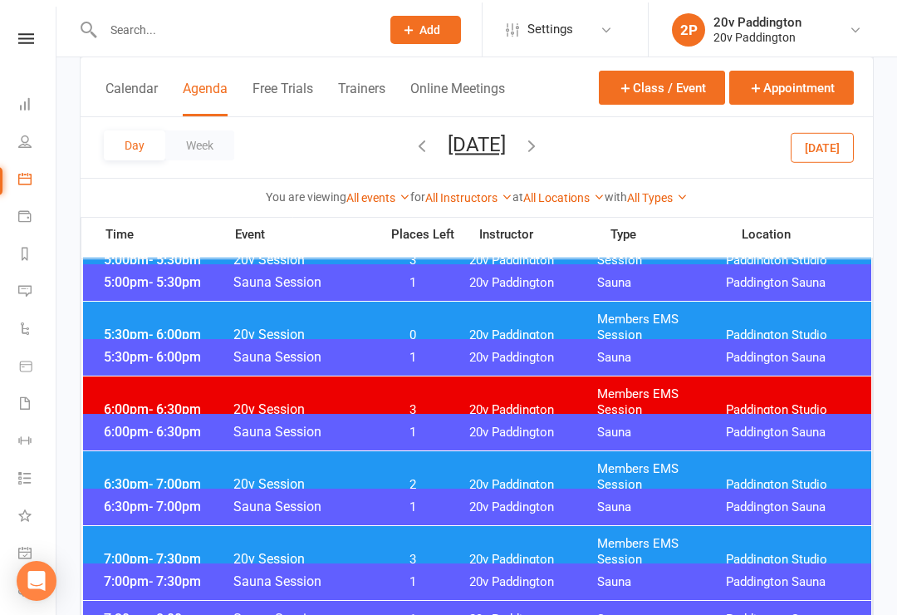
click at [463, 484] on div "6:30pm - 7:00pm 20v Session 2 20v Paddington Members EMS Session Paddington Stu…" at bounding box center [477, 475] width 789 height 52
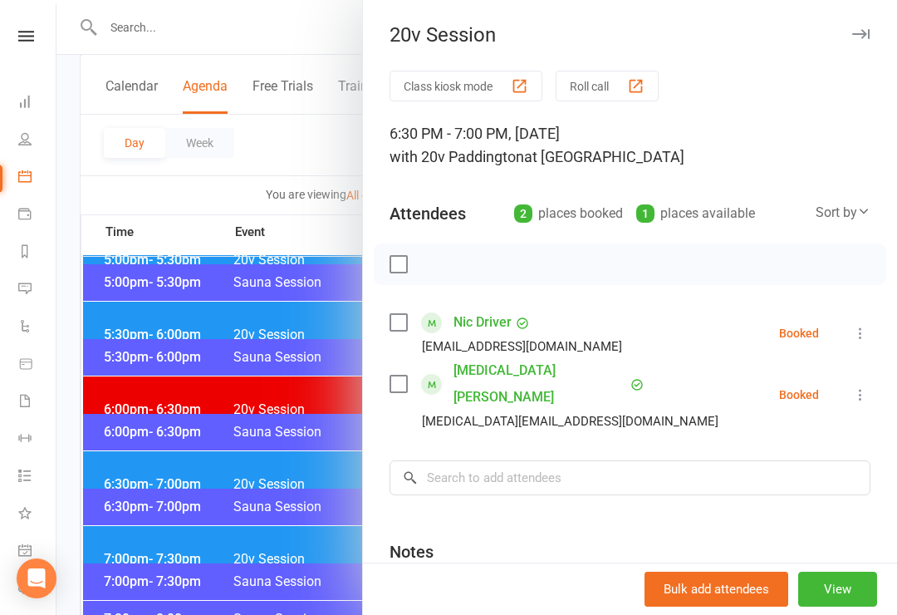
click at [125, 401] on div at bounding box center [477, 307] width 841 height 615
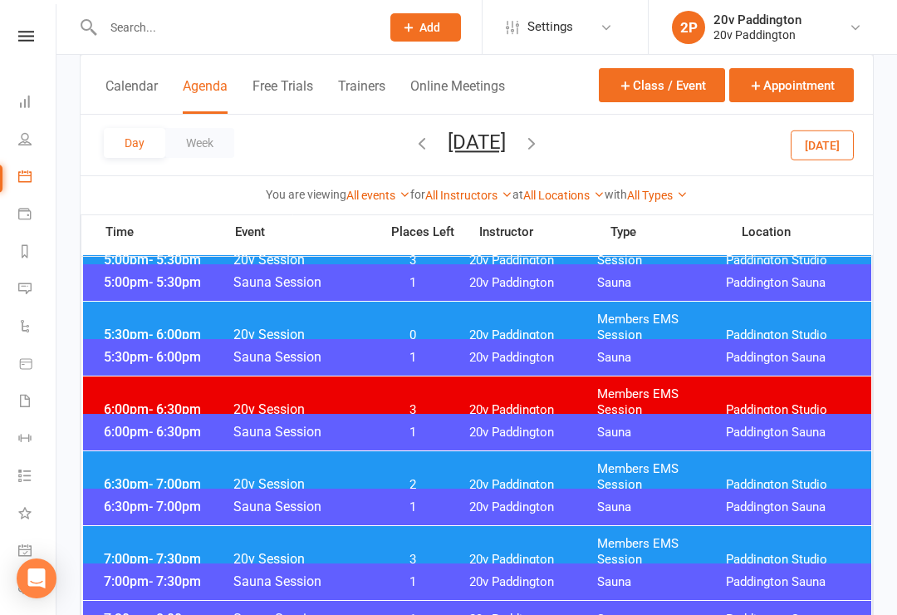
click at [405, 556] on div "7:00pm - 7:30pm 20v Session 3 20v Paddington Members EMS Session Paddington Stu…" at bounding box center [477, 552] width 789 height 52
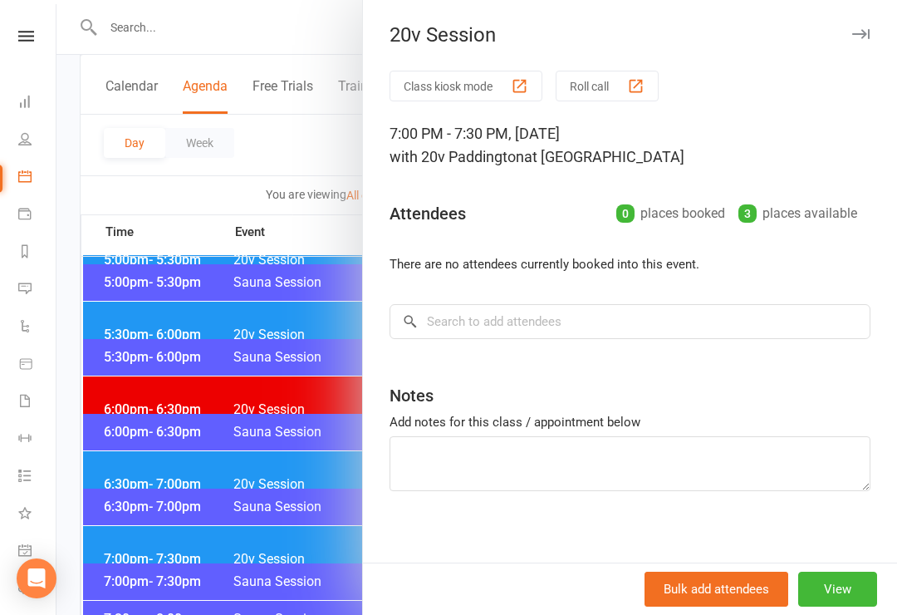
click at [143, 402] on div at bounding box center [477, 307] width 841 height 615
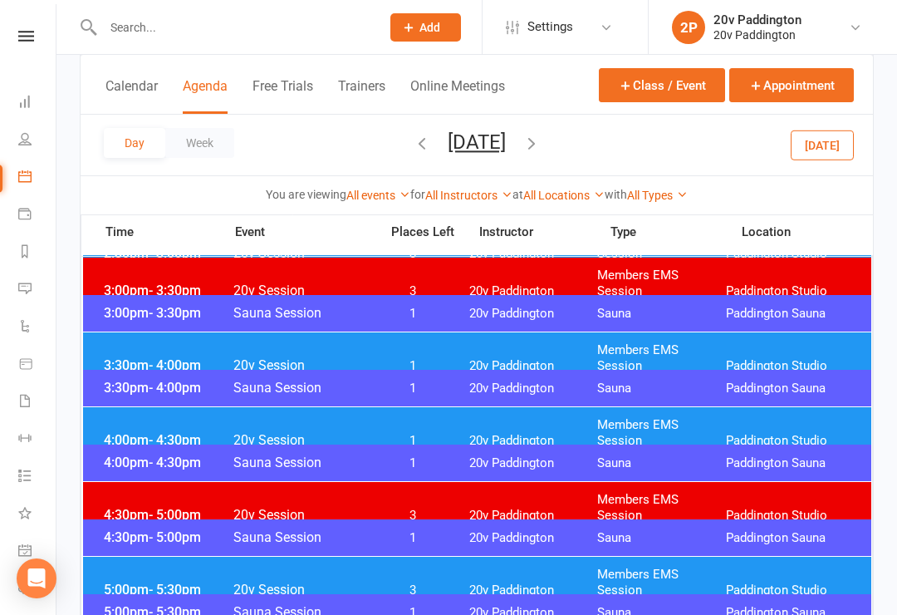
scroll to position [1199, 0]
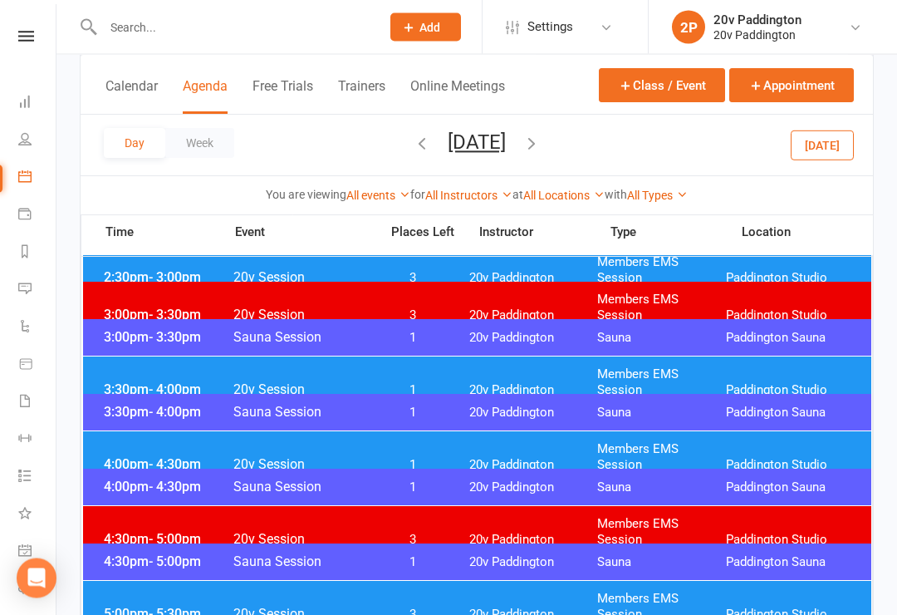
click at [829, 142] on button "Today" at bounding box center [822, 145] width 63 height 30
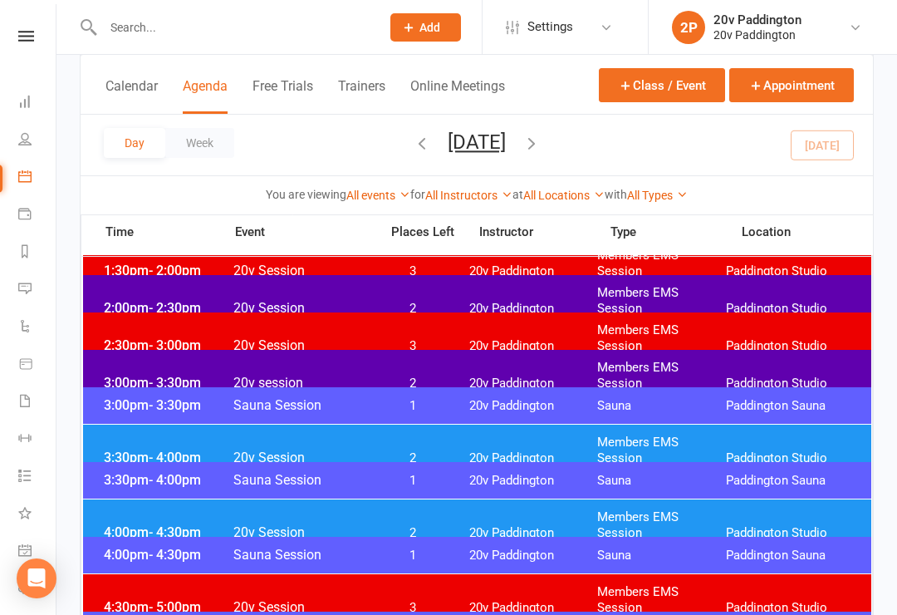
scroll to position [1166, 0]
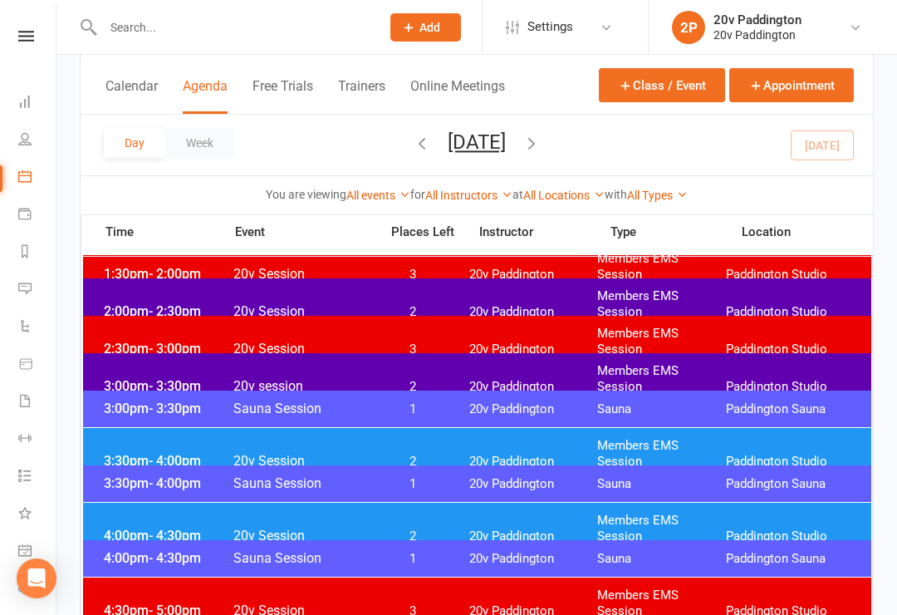
click at [538, 379] on span "20v Paddington" at bounding box center [534, 387] width 129 height 16
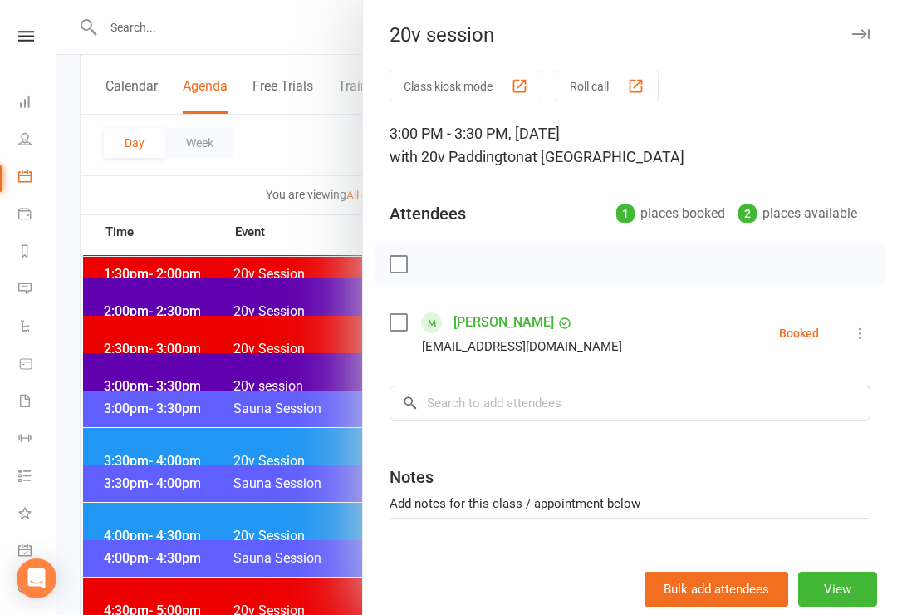
click at [322, 534] on div at bounding box center [477, 307] width 841 height 615
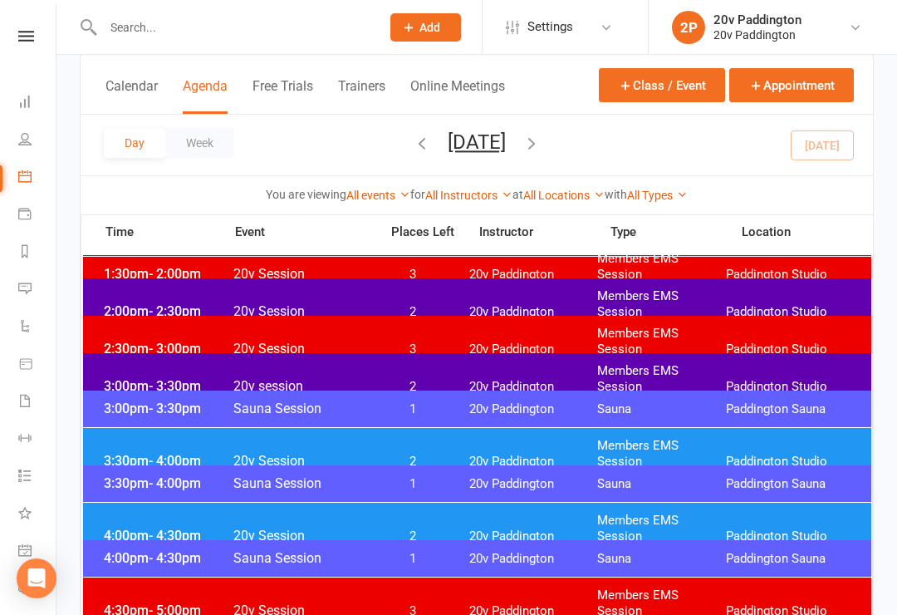
click at [460, 361] on div "3:00pm - 3:30pm 20v session 2 20v Paddington Members EMS Session Paddington Stu…" at bounding box center [477, 379] width 789 height 52
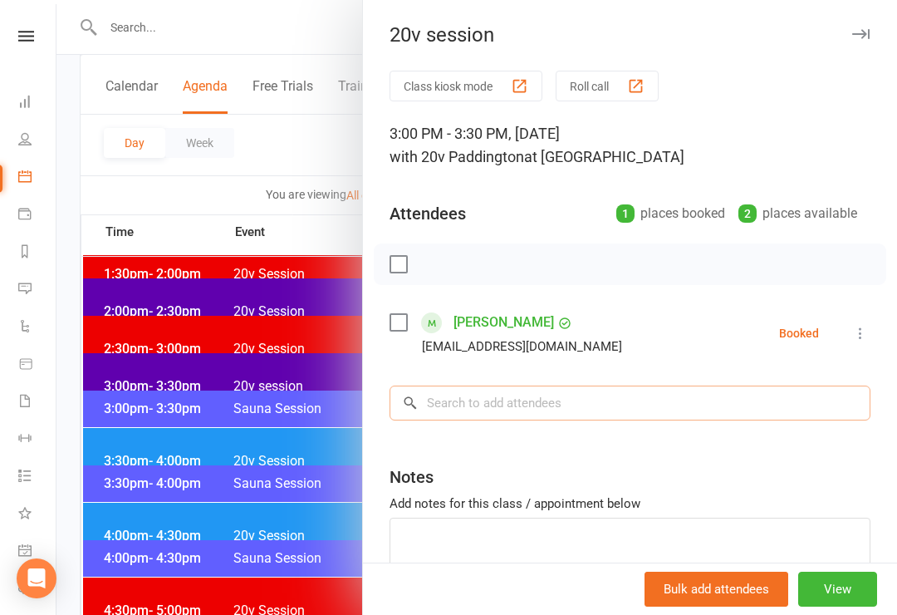
click at [584, 420] on input "search" at bounding box center [630, 403] width 481 height 35
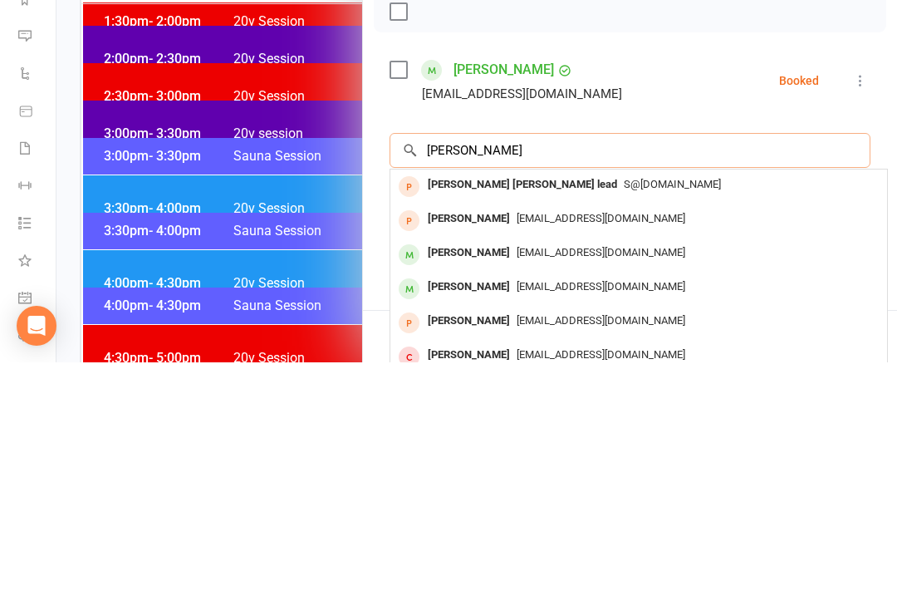
type input "Angela"
click at [526, 533] on span "Angelawang2268@gmail.com" at bounding box center [601, 539] width 169 height 12
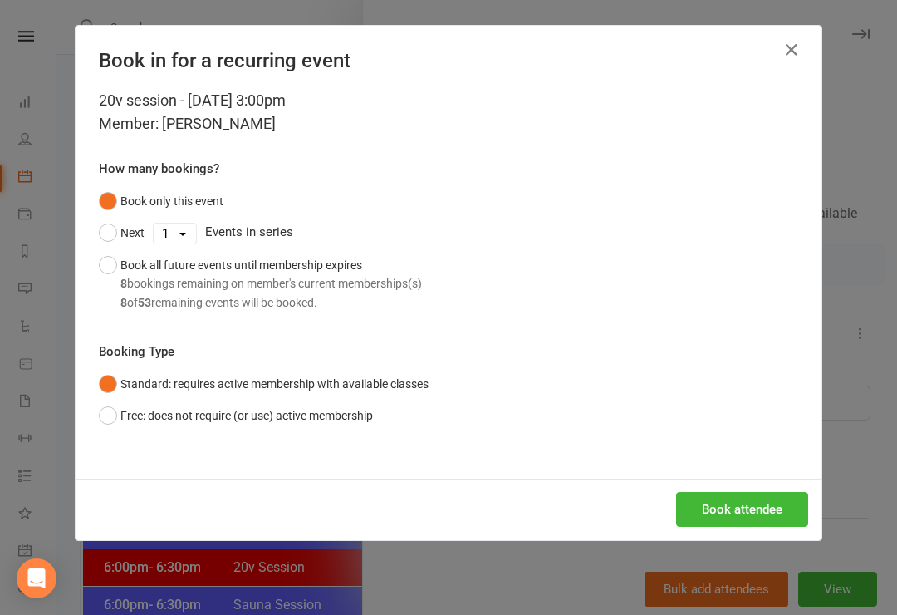
click at [111, 260] on button "Book all future events until membership expires 8 bookings remaining on member'…" at bounding box center [260, 283] width 323 height 69
click at [741, 485] on div "Book attendee" at bounding box center [449, 509] width 746 height 61
click at [745, 492] on button "Book attendee" at bounding box center [742, 509] width 132 height 35
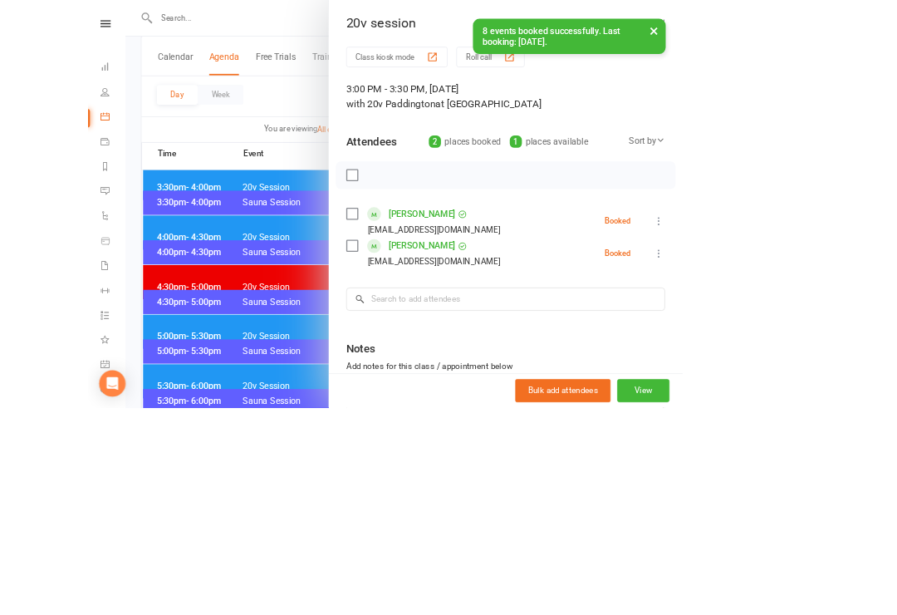
scroll to position [1617, 0]
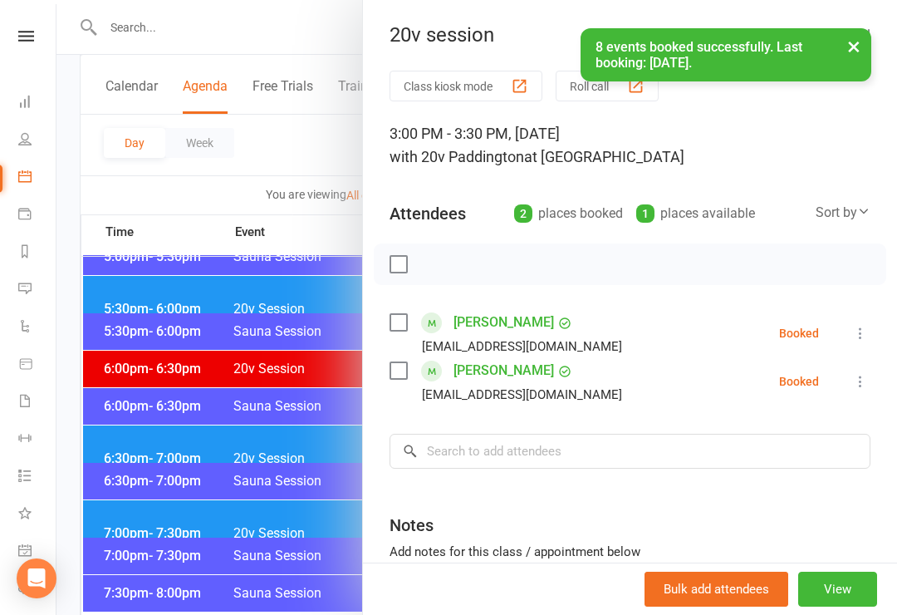
click at [297, 468] on div at bounding box center [477, 307] width 841 height 615
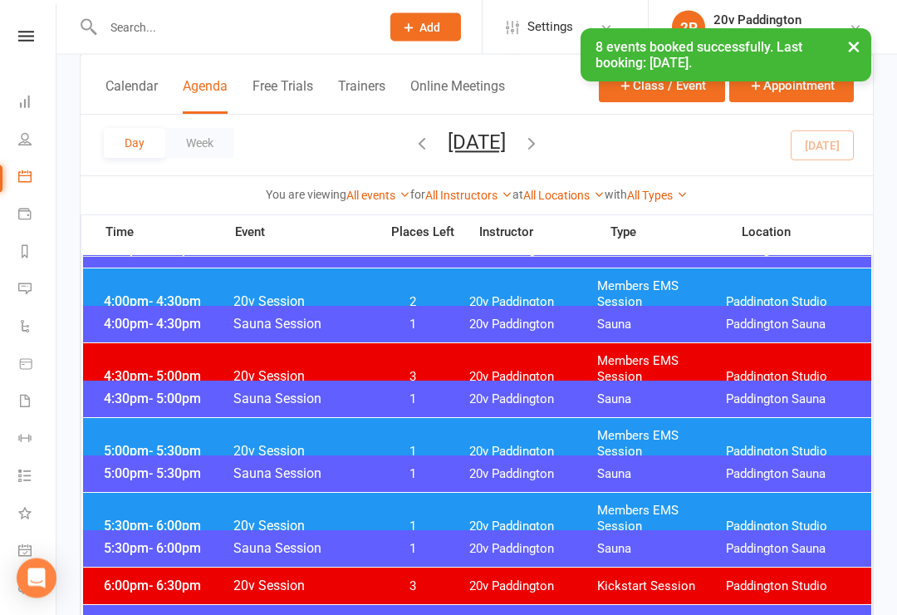
click at [441, 445] on span "1" at bounding box center [413, 453] width 87 height 16
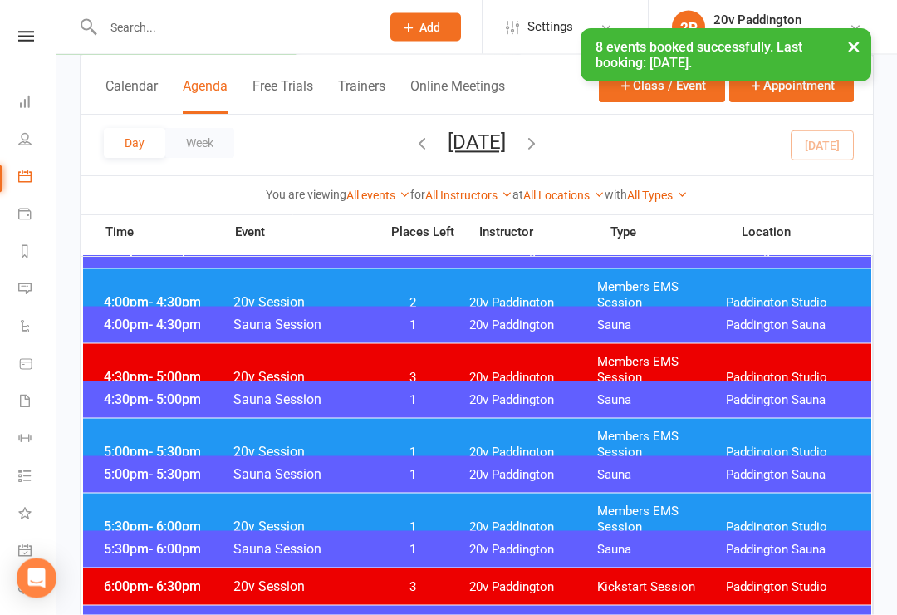
scroll to position [1400, 0]
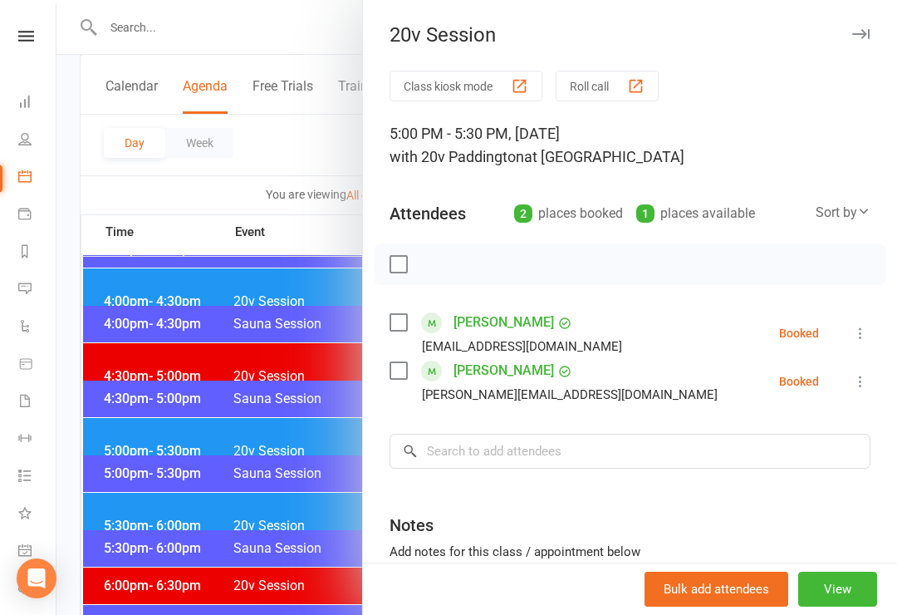
click at [296, 549] on div at bounding box center [477, 307] width 841 height 615
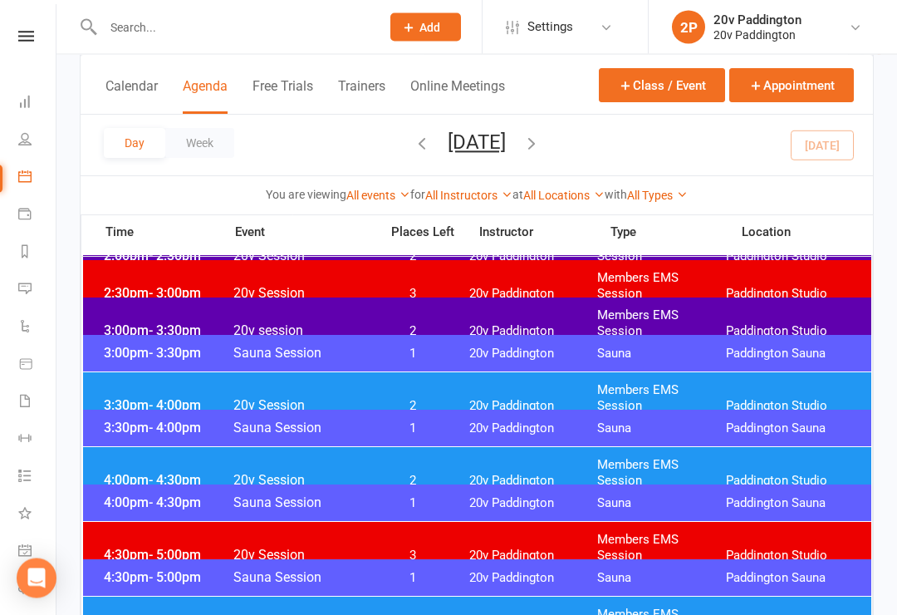
click at [416, 399] on span "2" at bounding box center [413, 407] width 87 height 16
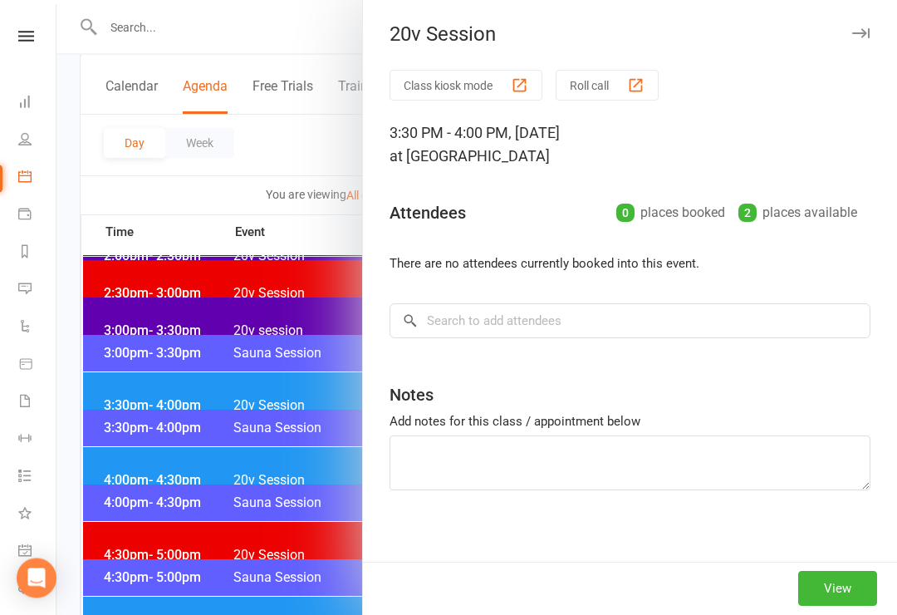
scroll to position [1222, 0]
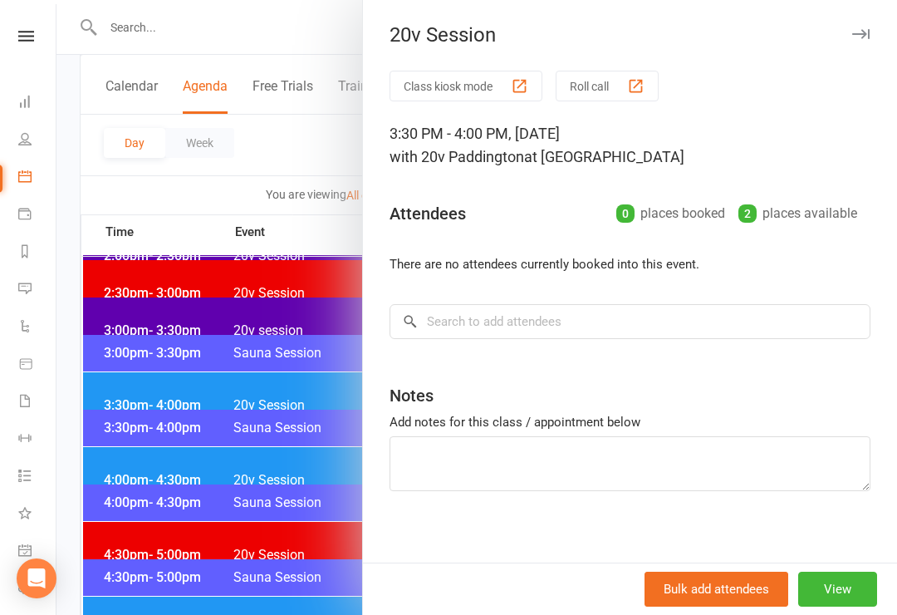
click at [308, 489] on div at bounding box center [477, 307] width 841 height 615
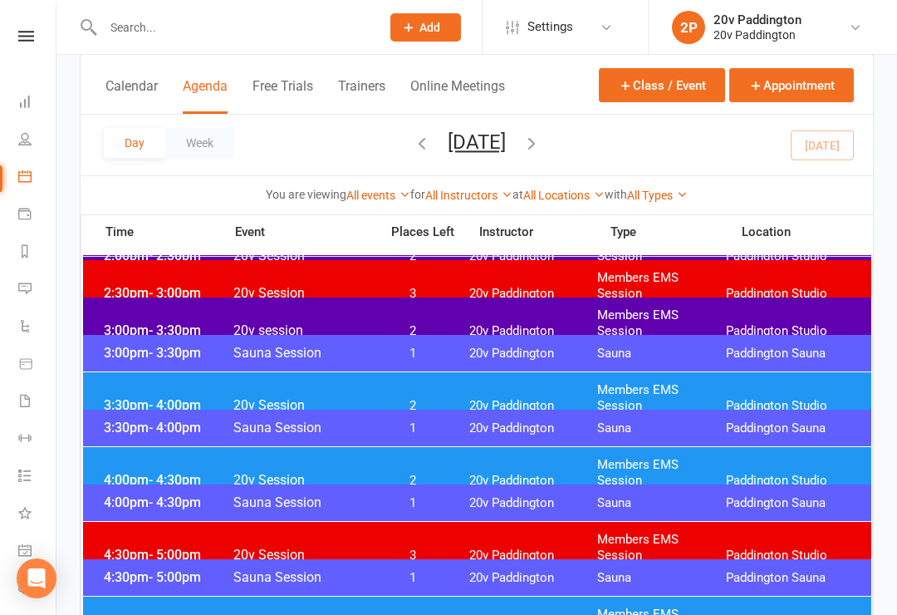
click at [429, 443] on div "3:30pm - 4:00pm Sauna Session 1 20v Paddington Sauna Paddington Sauna" at bounding box center [477, 428] width 789 height 37
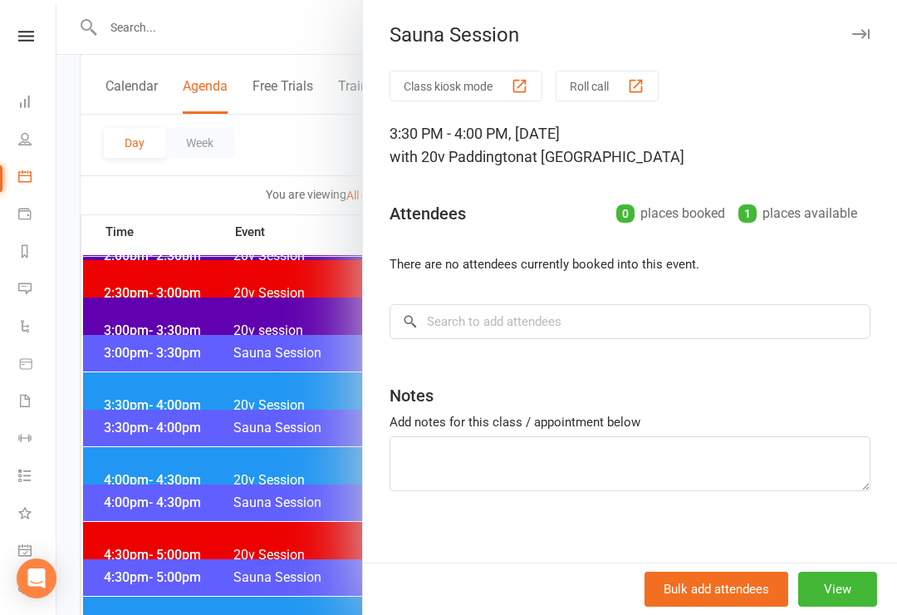
click at [306, 479] on div at bounding box center [477, 307] width 841 height 615
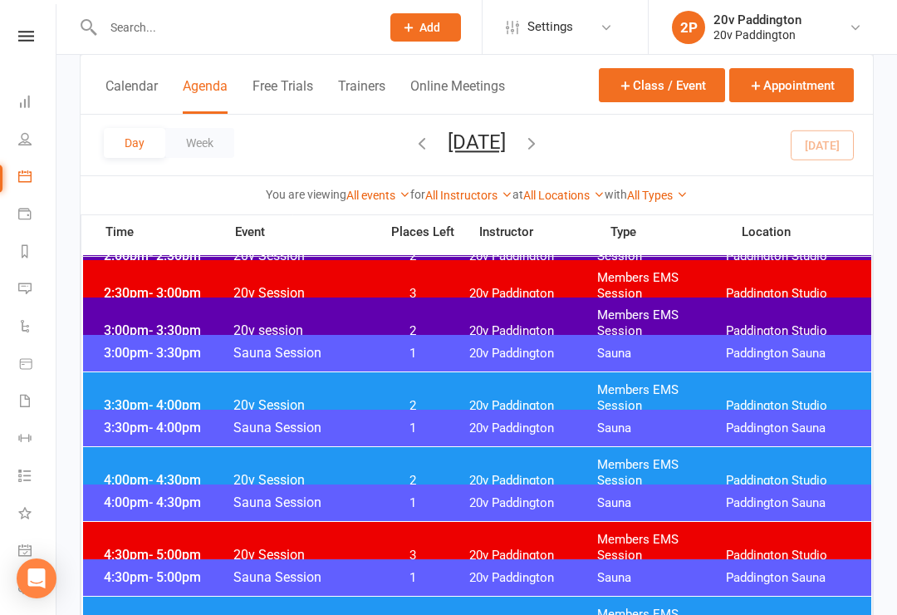
click at [420, 473] on span "2" at bounding box center [413, 481] width 87 height 16
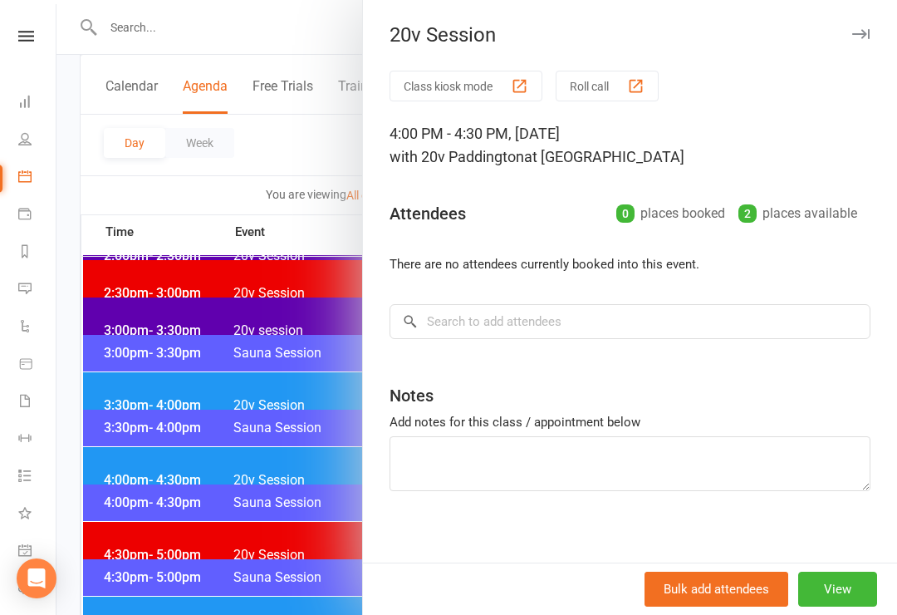
click at [336, 504] on div at bounding box center [477, 307] width 841 height 615
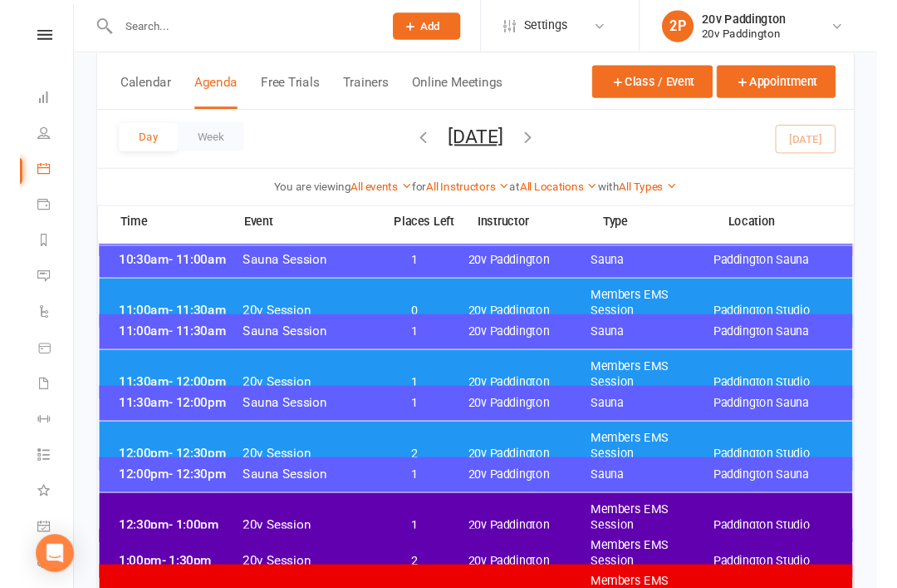
scroll to position [830, 0]
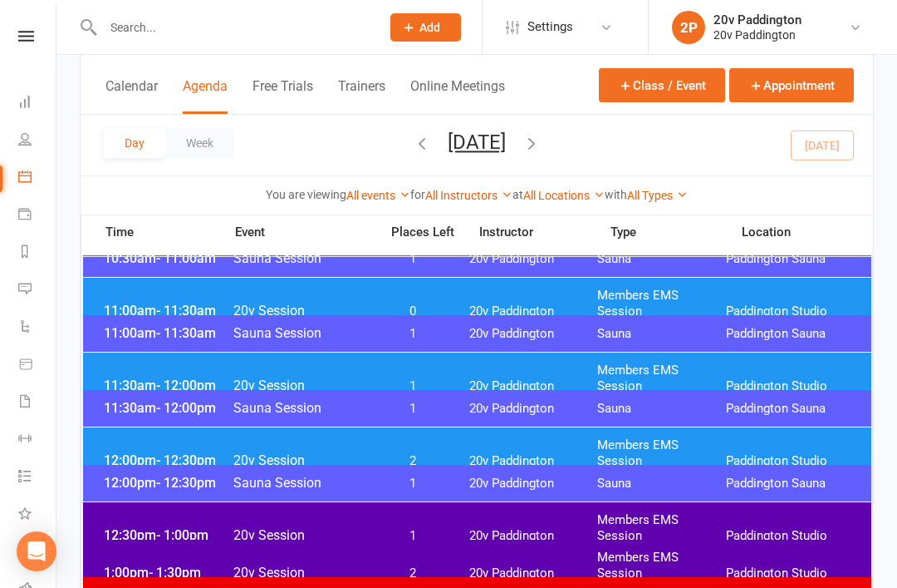
click at [23, 146] on link "People" at bounding box center [36, 140] width 37 height 37
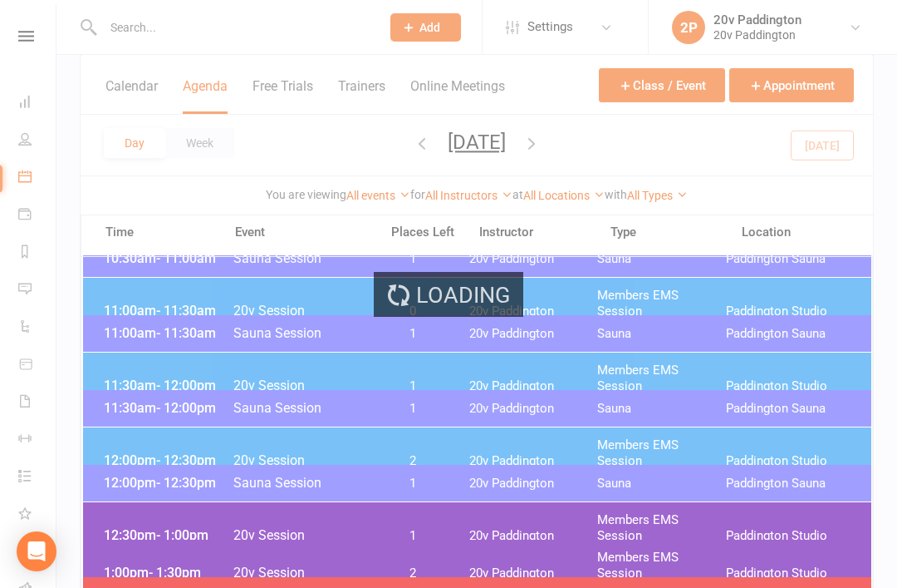
select select "100"
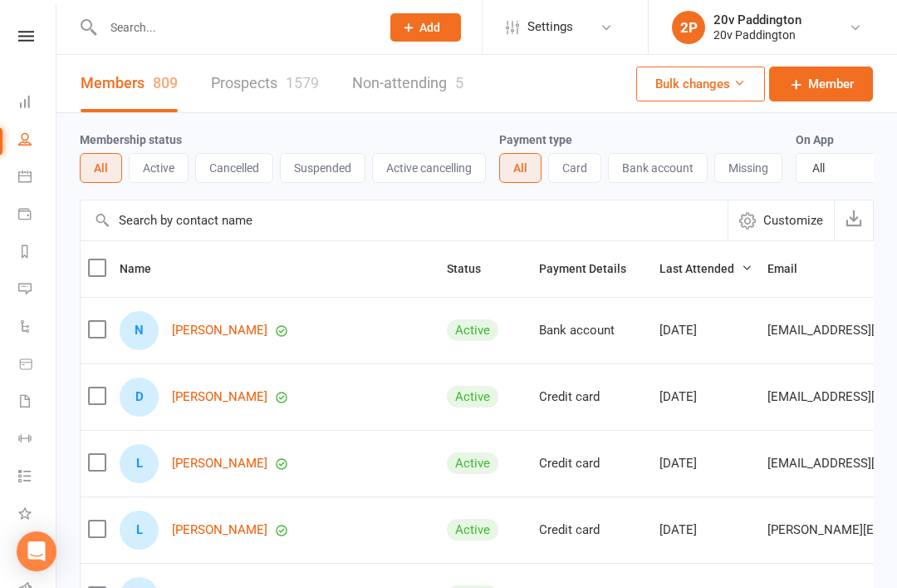
click at [248, 90] on link "Prospects 1579" at bounding box center [265, 83] width 108 height 57
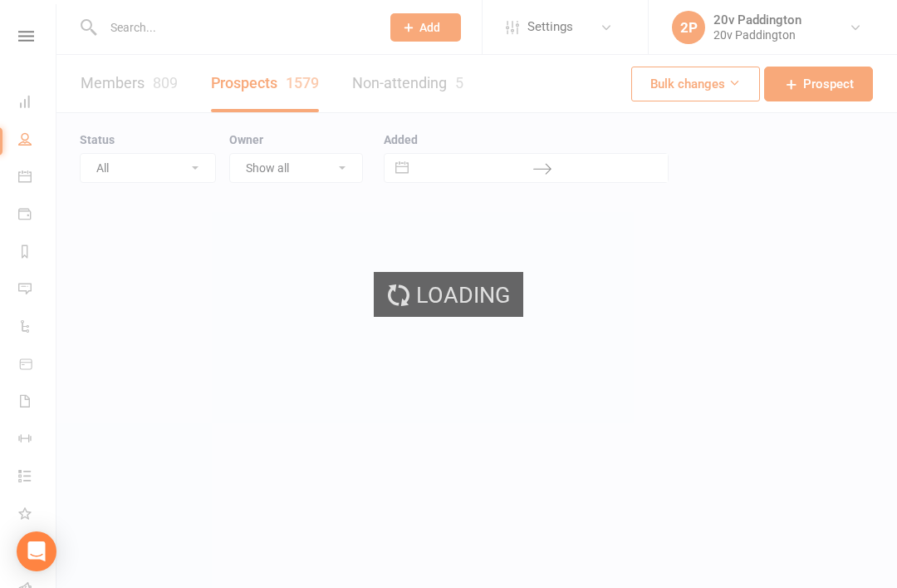
select select "100"
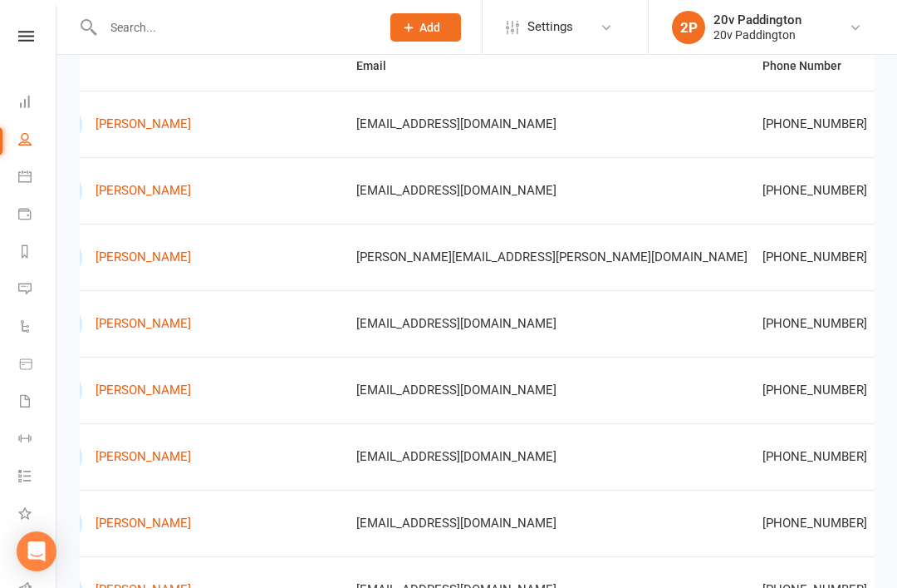
scroll to position [0, 82]
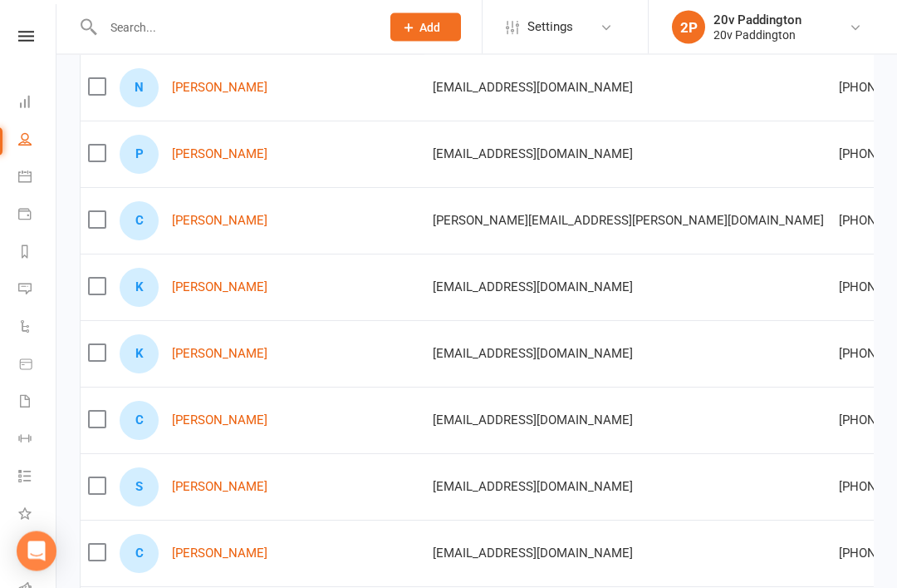
scroll to position [237, 0]
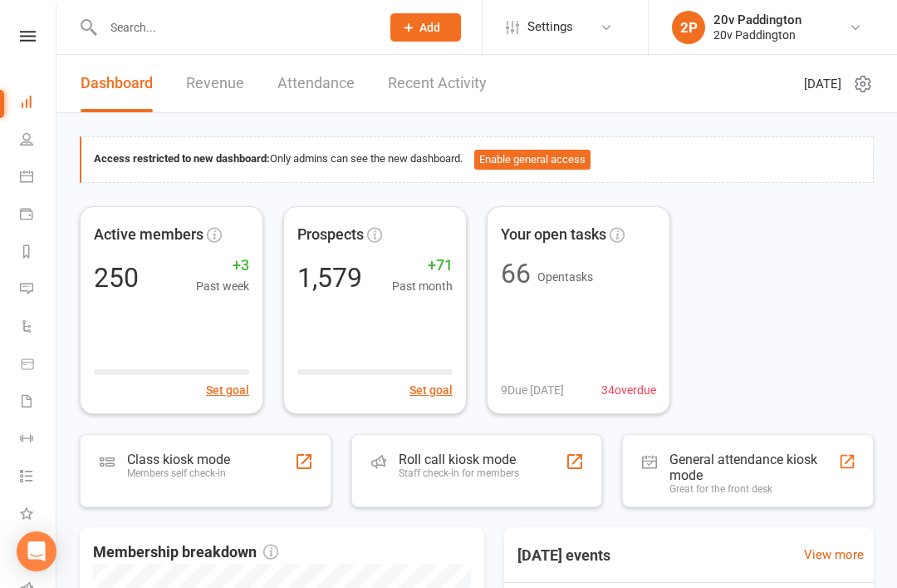
click at [27, 288] on icon at bounding box center [26, 288] width 13 height 13
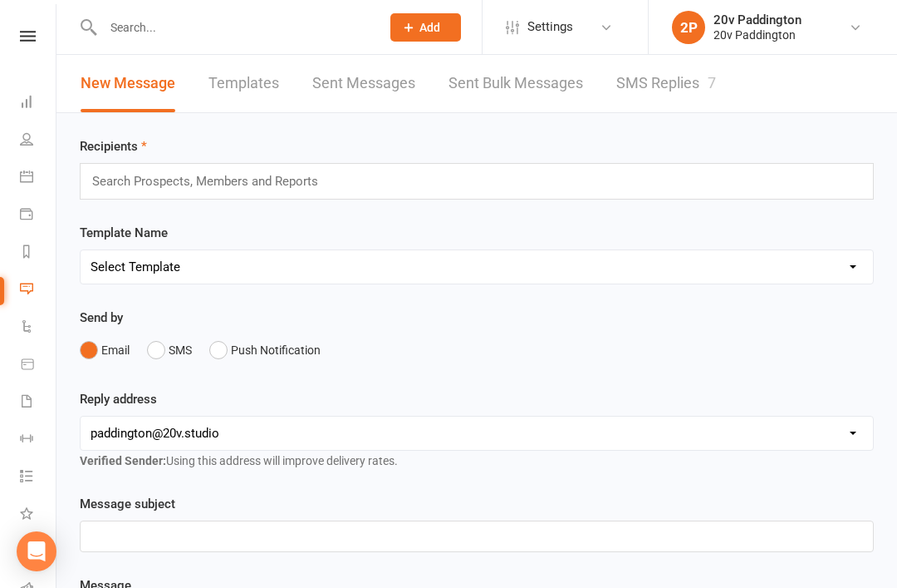
click at [664, 101] on link "SMS Replies 7" at bounding box center [667, 83] width 100 height 57
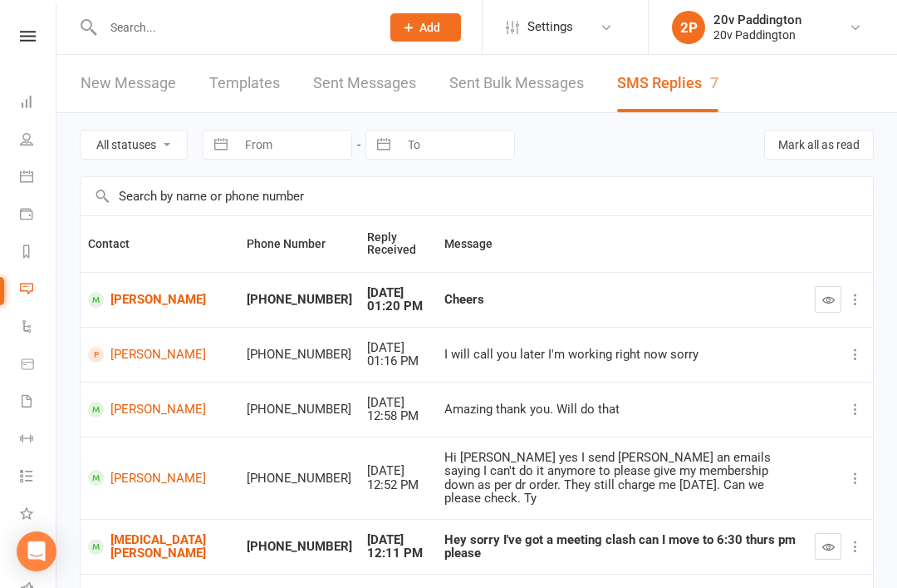
click at [827, 298] on icon "button" at bounding box center [829, 299] width 12 height 12
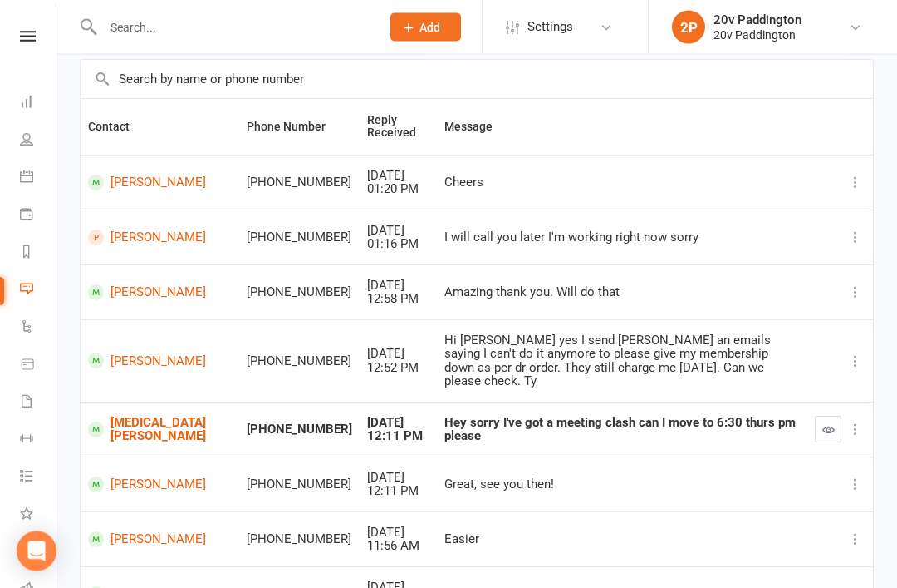
scroll to position [117, 0]
click at [833, 423] on icon "button" at bounding box center [829, 429] width 12 height 12
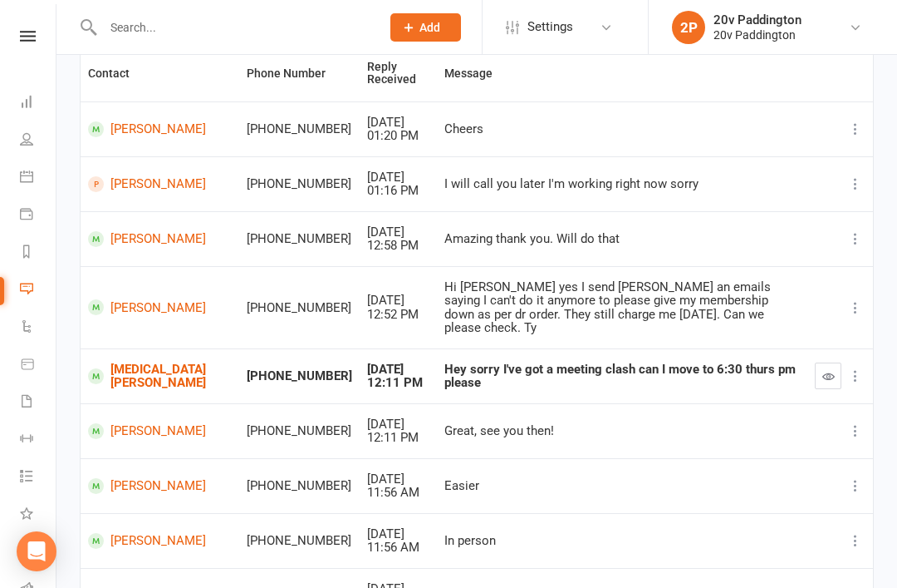
click at [0, 0] on div "Loading" at bounding box center [0, 0] width 0 height 0
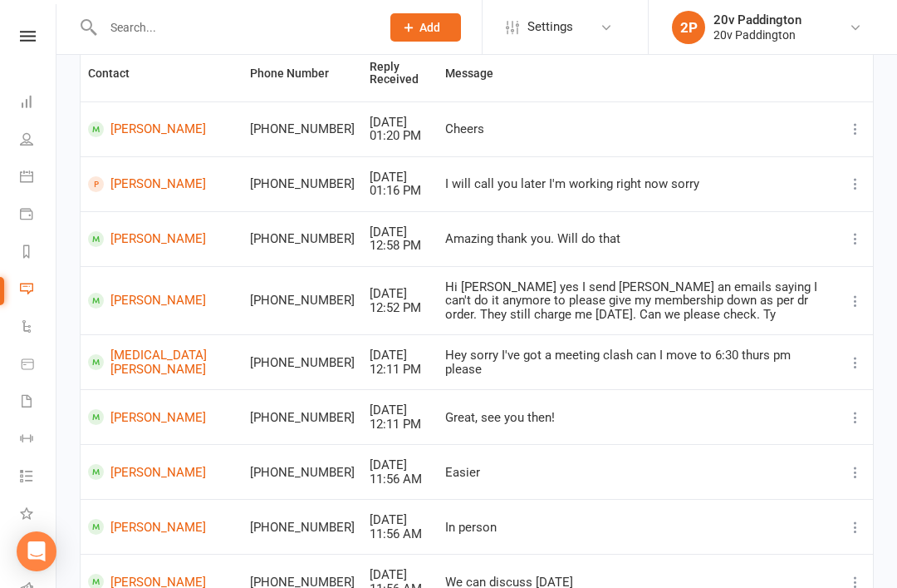
click at [106, 409] on link "Sarah Taylor" at bounding box center [161, 417] width 147 height 16
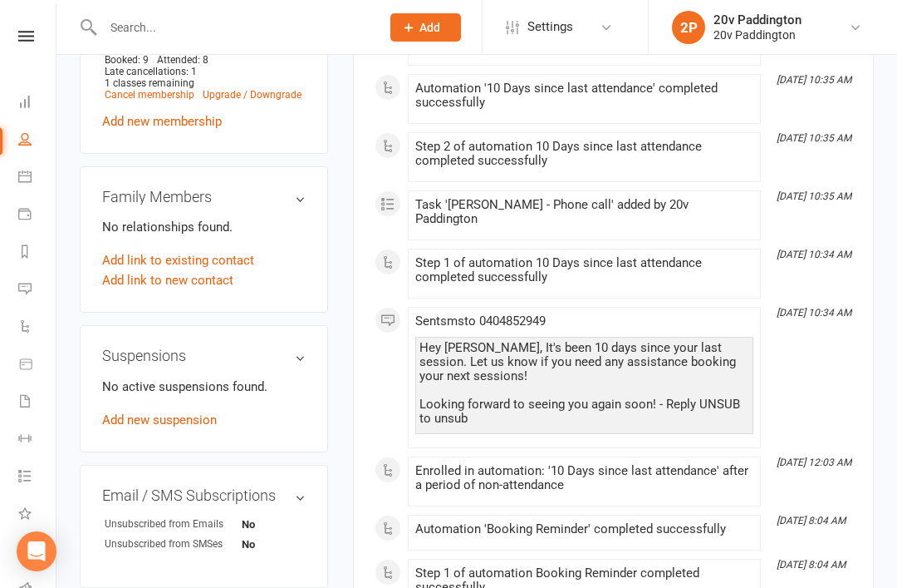
scroll to position [1119, 0]
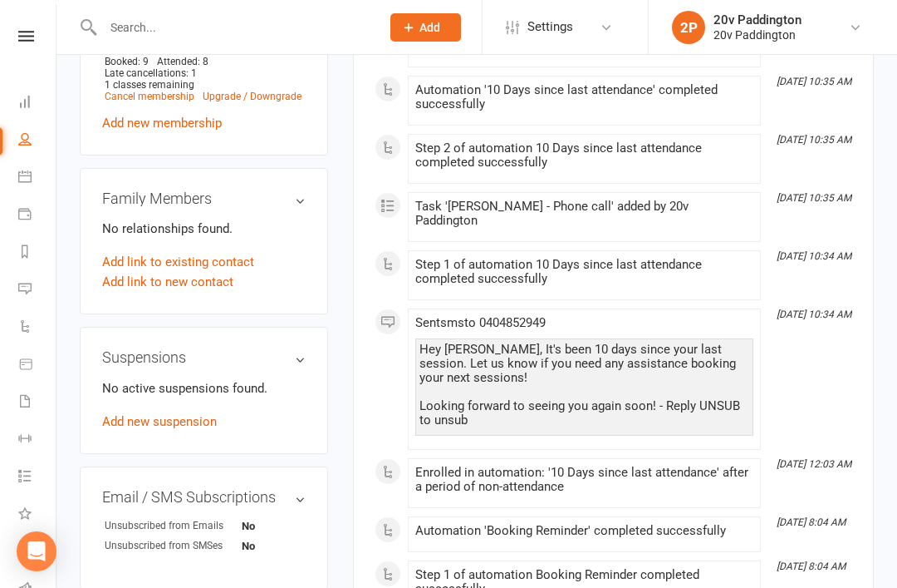
click at [21, 283] on icon at bounding box center [24, 288] width 13 height 13
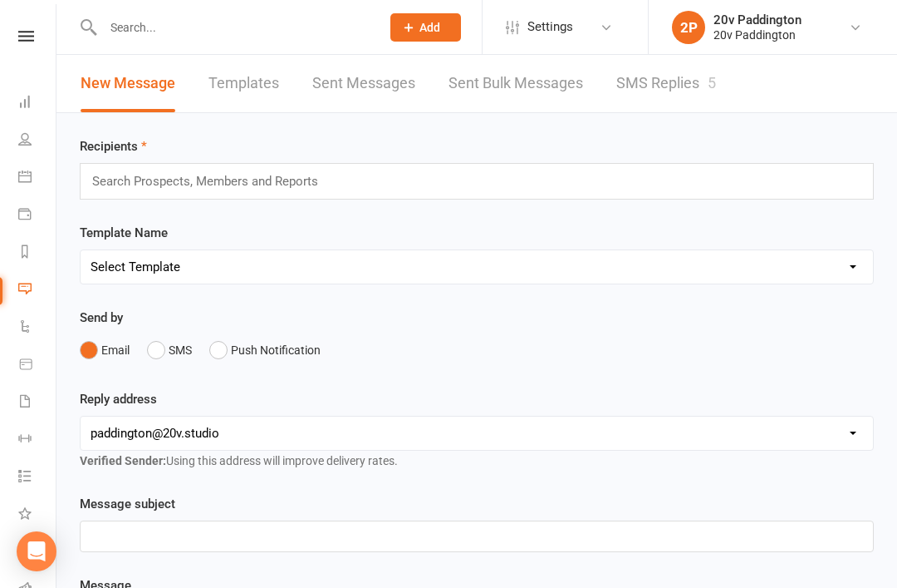
click at [669, 102] on link "SMS Replies 5" at bounding box center [667, 83] width 100 height 57
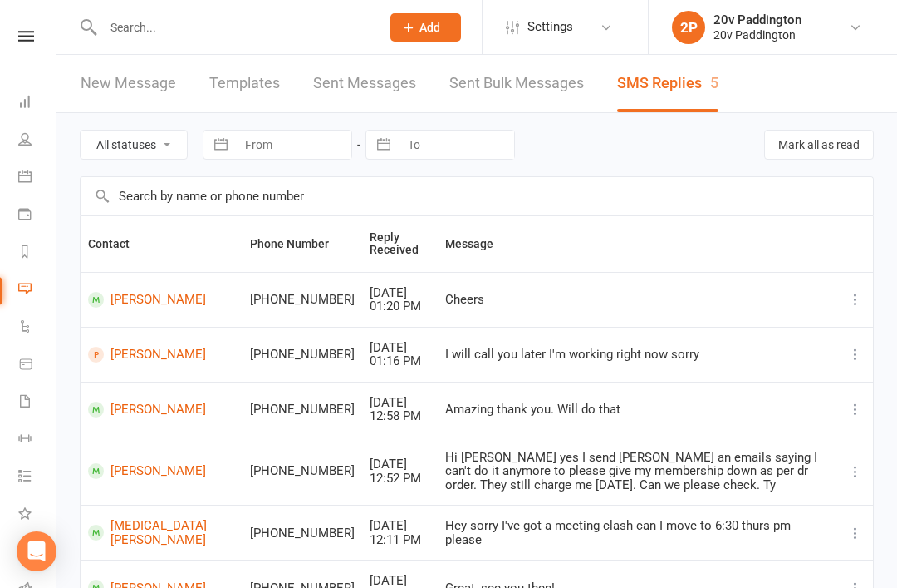
click at [156, 141] on select "All statuses Read only Unread only" at bounding box center [134, 144] width 106 height 28
select select "unread_only"
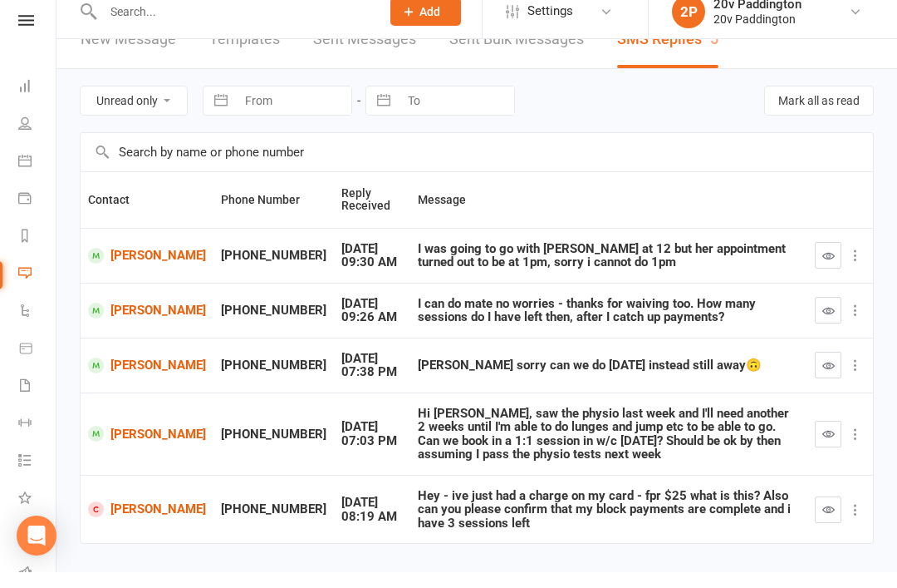
scroll to position [26, 0]
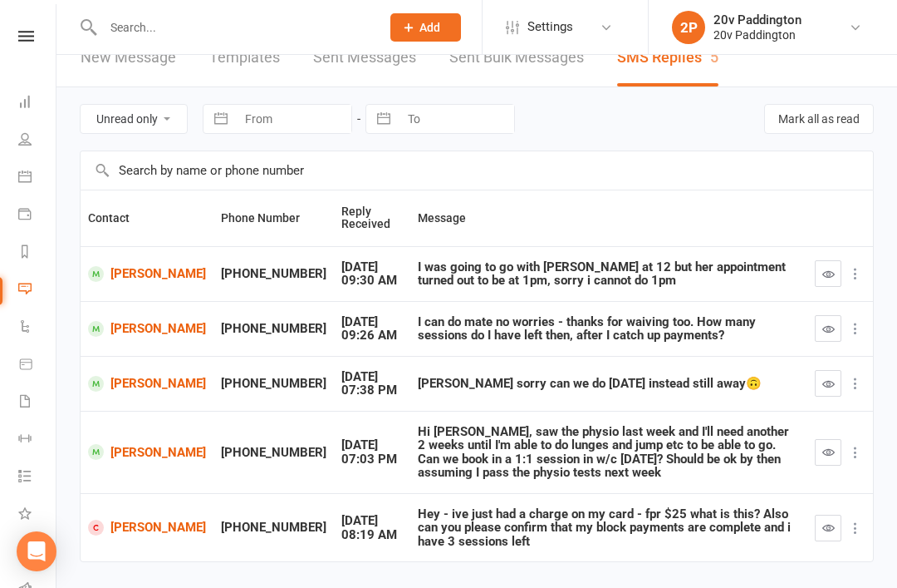
click at [144, 458] on link "[PERSON_NAME]" at bounding box center [147, 452] width 118 height 16
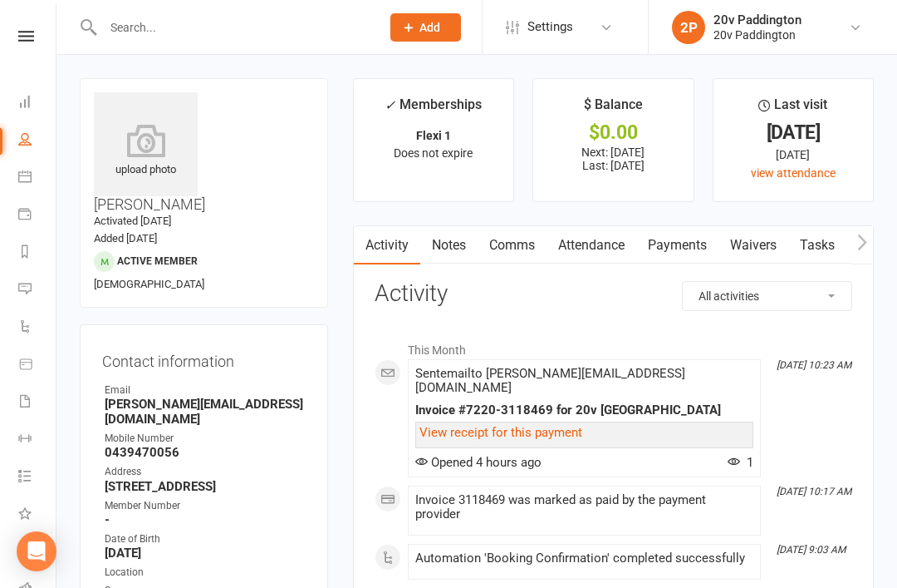
click at [687, 246] on link "Payments" at bounding box center [678, 245] width 82 height 38
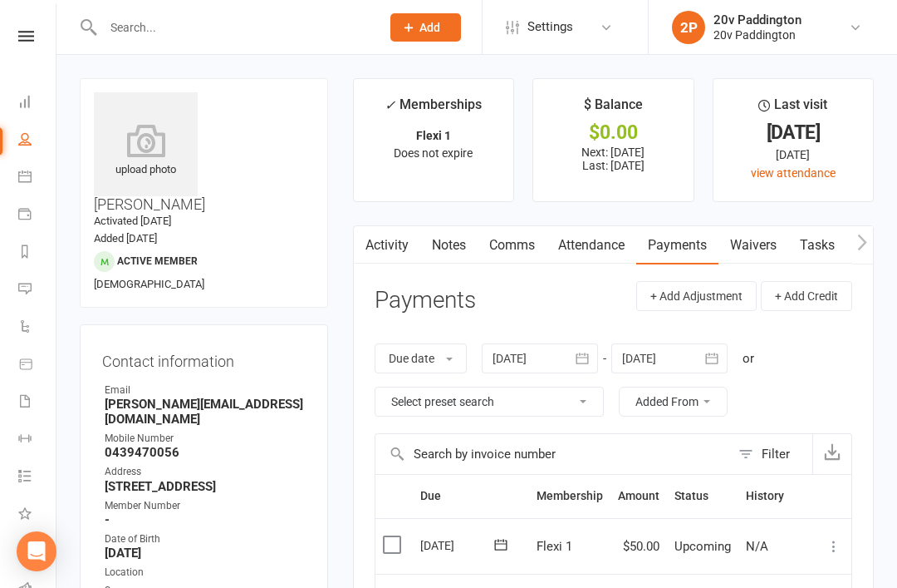
click at [354, 260] on button "button" at bounding box center [364, 244] width 21 height 37
click at [391, 245] on link "Activity" at bounding box center [387, 245] width 66 height 38
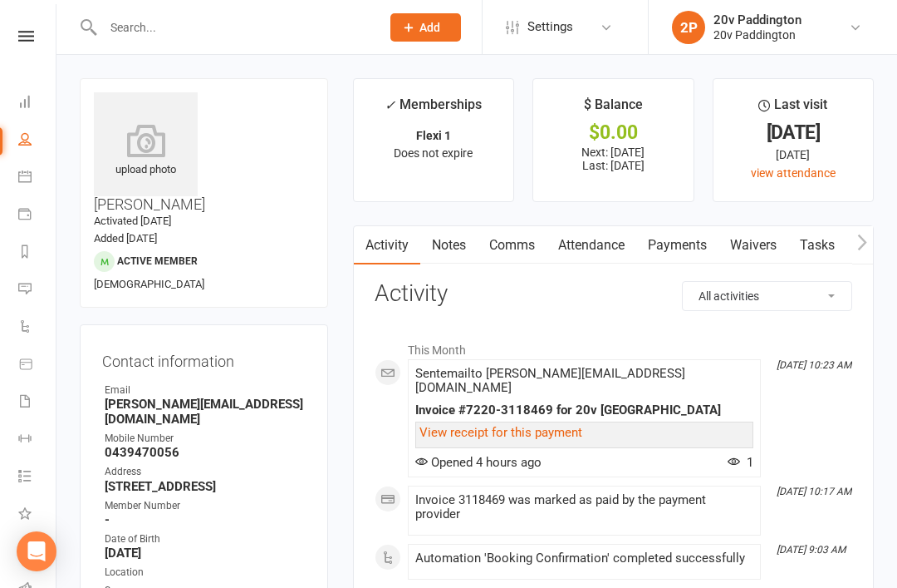
click at [32, 293] on link "Messages 5" at bounding box center [36, 290] width 37 height 37
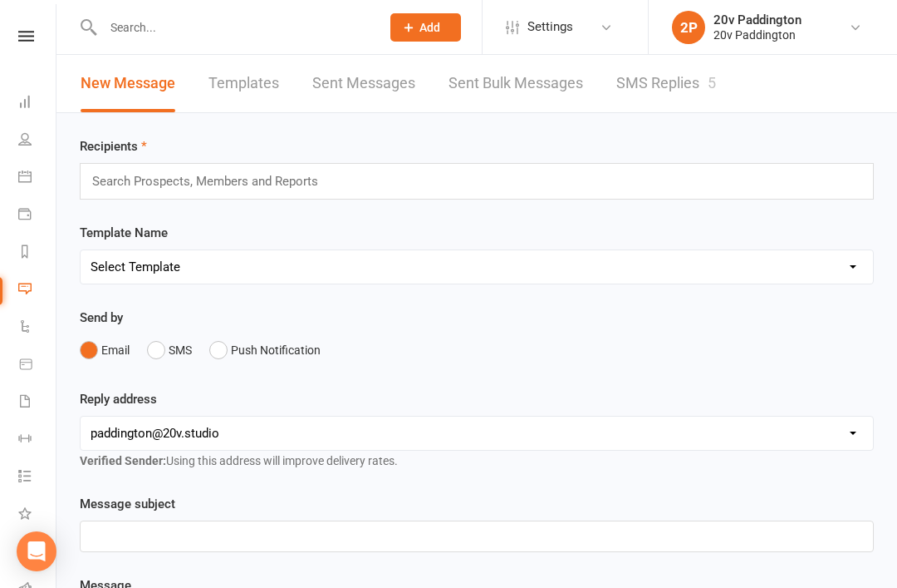
click at [712, 92] on link "SMS Replies 5" at bounding box center [667, 83] width 100 height 57
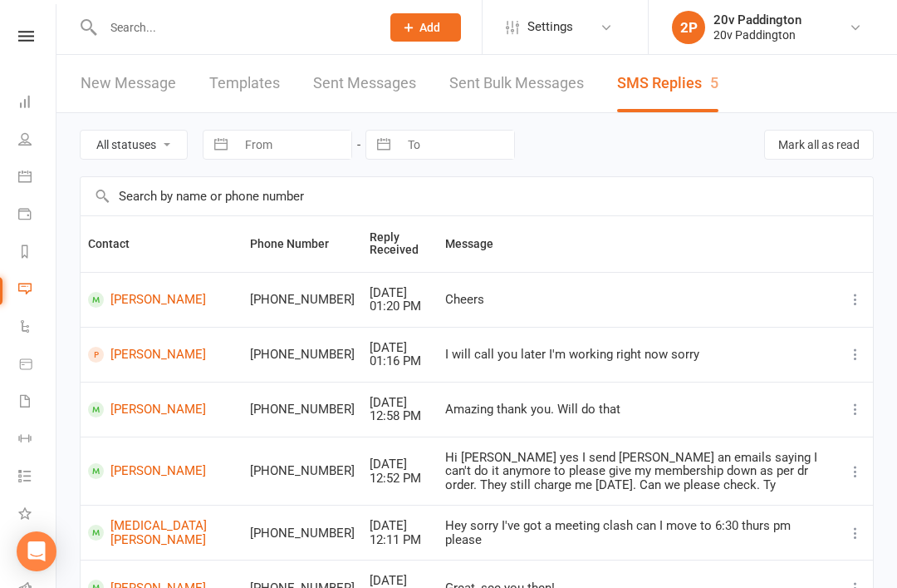
click at [130, 153] on select "All statuses Read only Unread only" at bounding box center [134, 144] width 106 height 28
select select "unread_only"
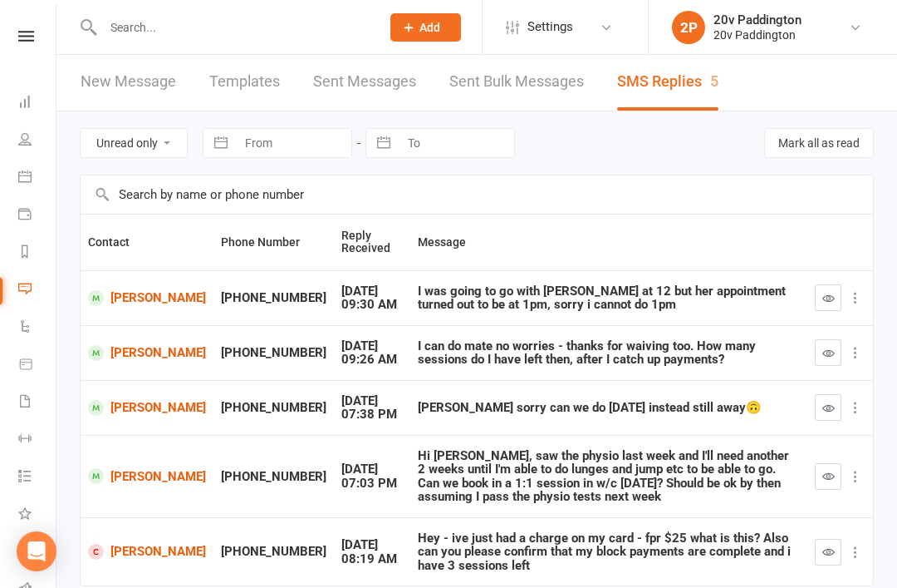
scroll to position [26, 0]
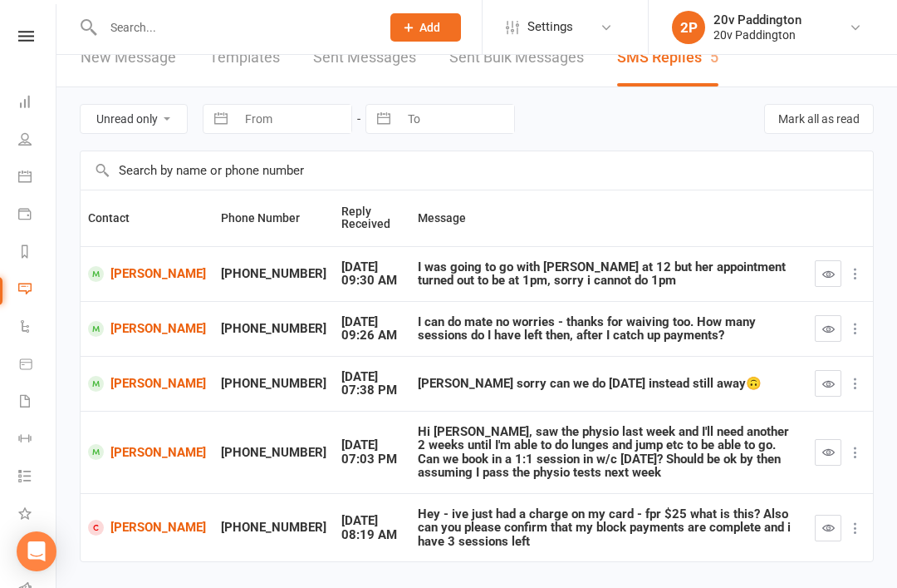
click at [828, 450] on icon "button" at bounding box center [829, 451] width 12 height 12
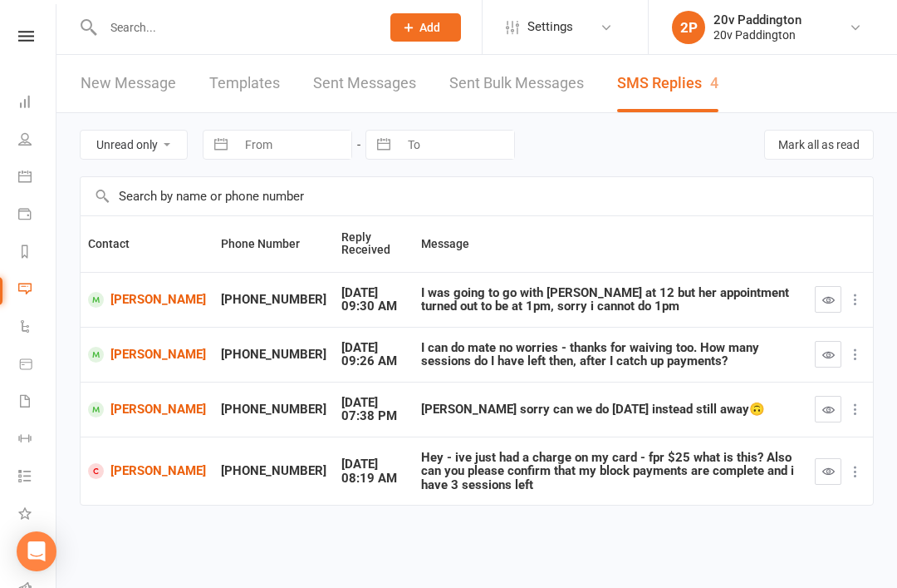
scroll to position [0, 0]
click at [107, 478] on link "Michelle Campbell" at bounding box center [147, 471] width 118 height 16
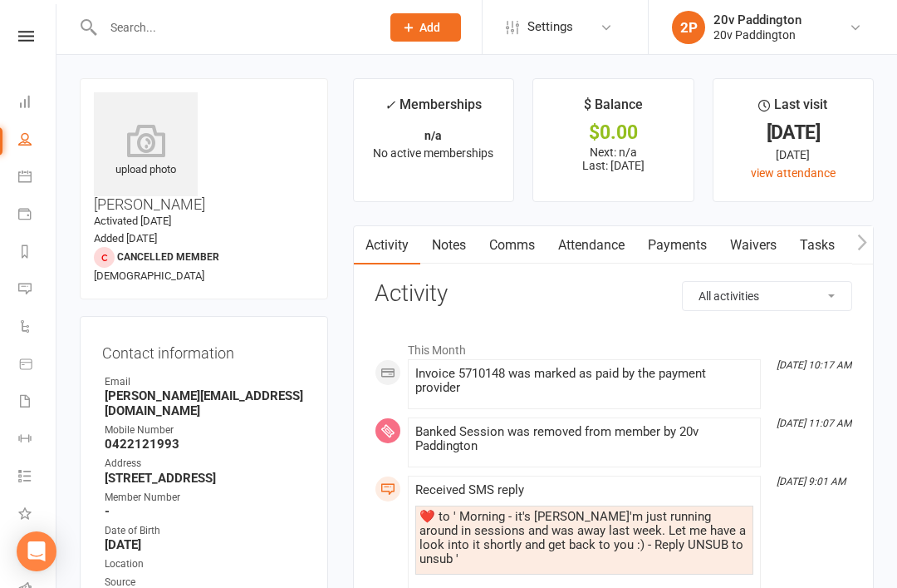
click at [92, 2] on div at bounding box center [224, 27] width 289 height 54
